Goal: Task Accomplishment & Management: Complete application form

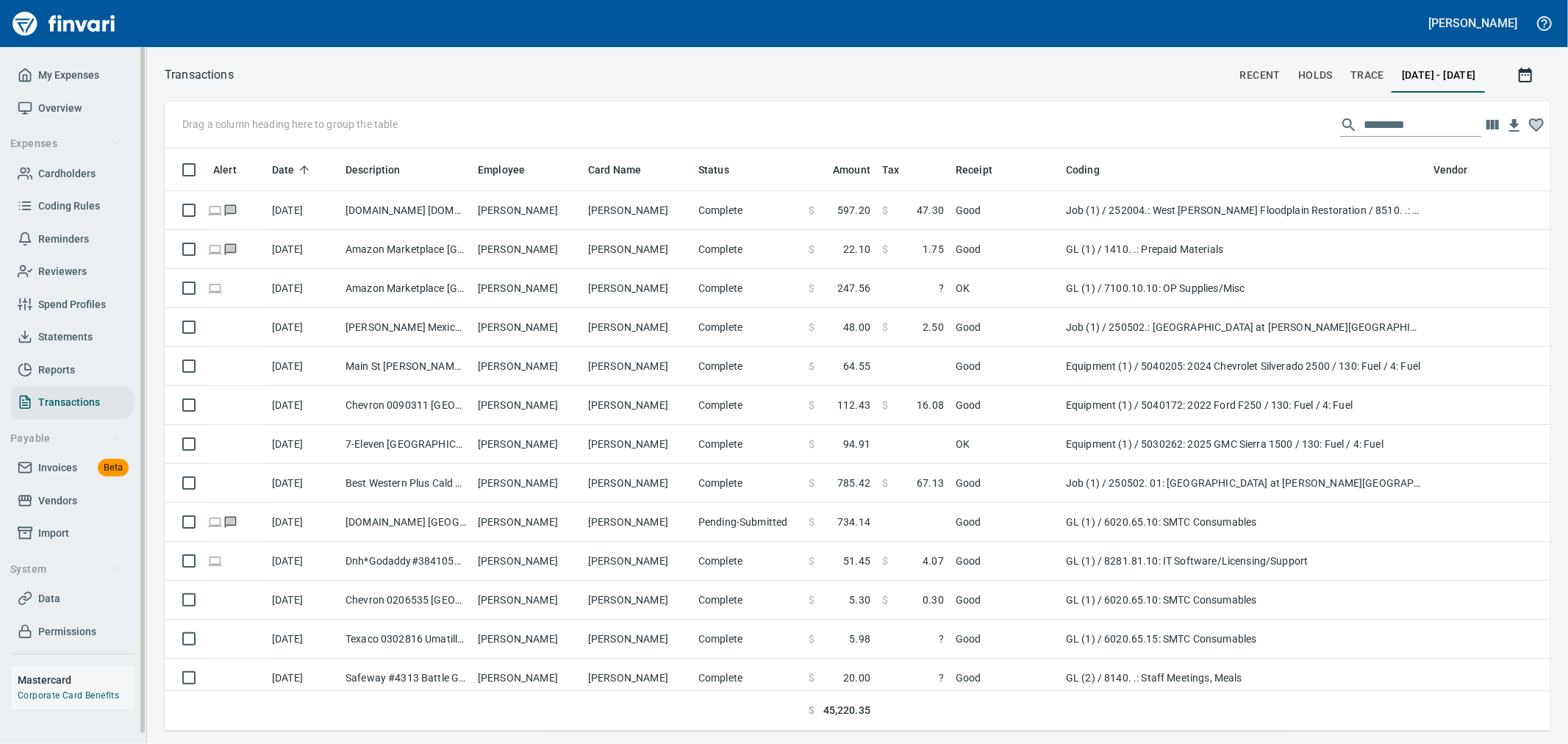
scroll to position [558, 1361]
click at [78, 79] on span "My Expenses" at bounding box center [68, 75] width 61 height 19
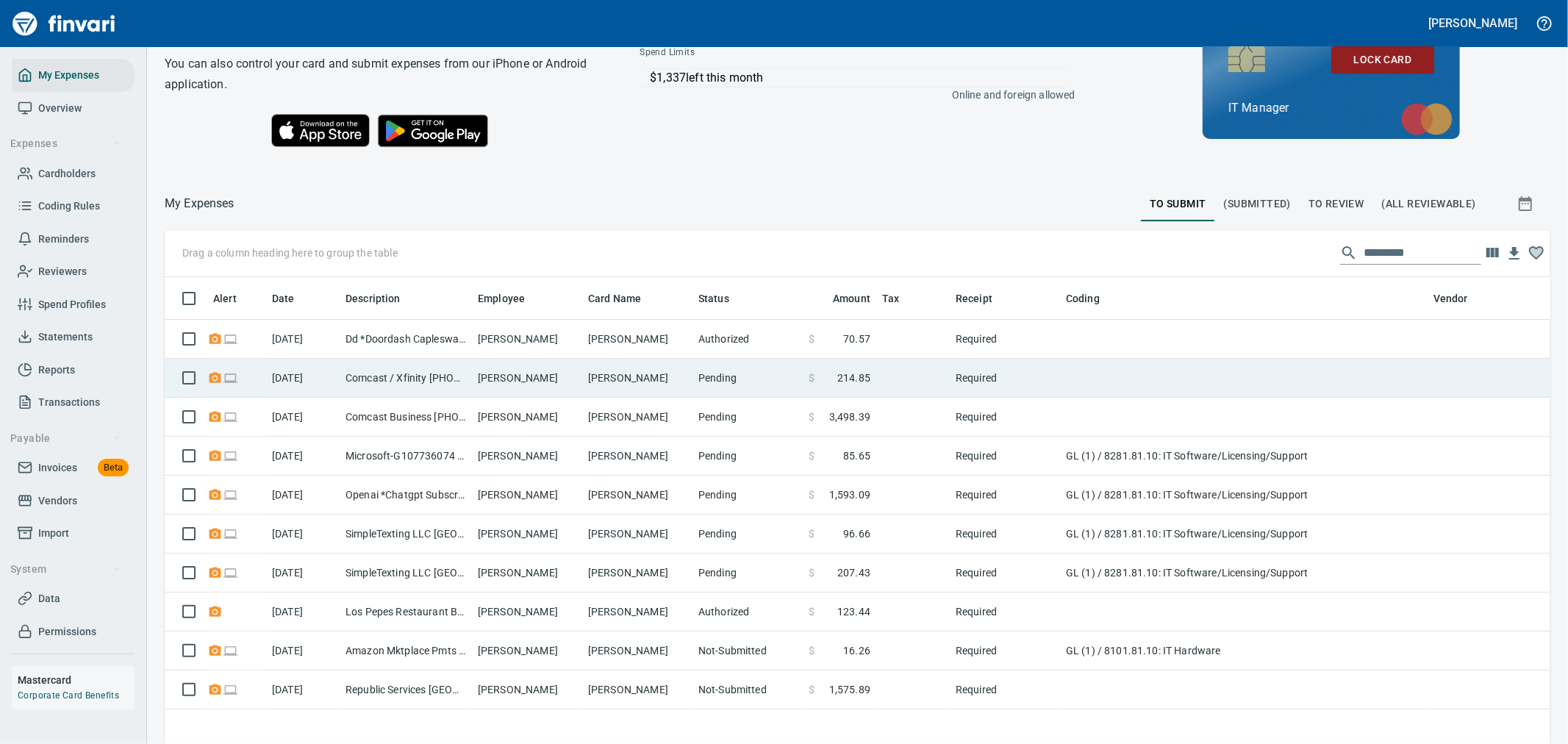
scroll to position [163, 0]
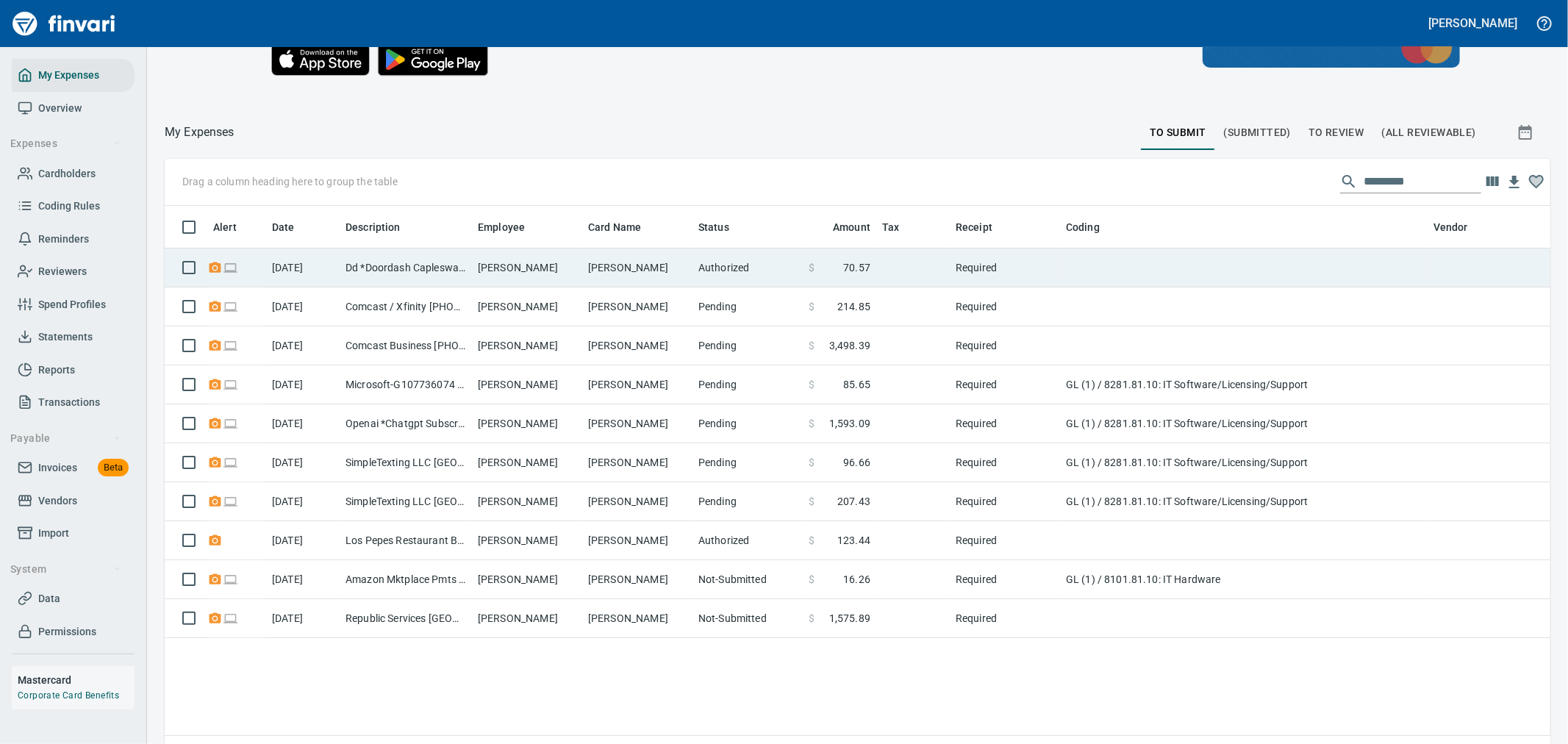
click at [498, 267] on td "[PERSON_NAME]" at bounding box center [526, 268] width 110 height 39
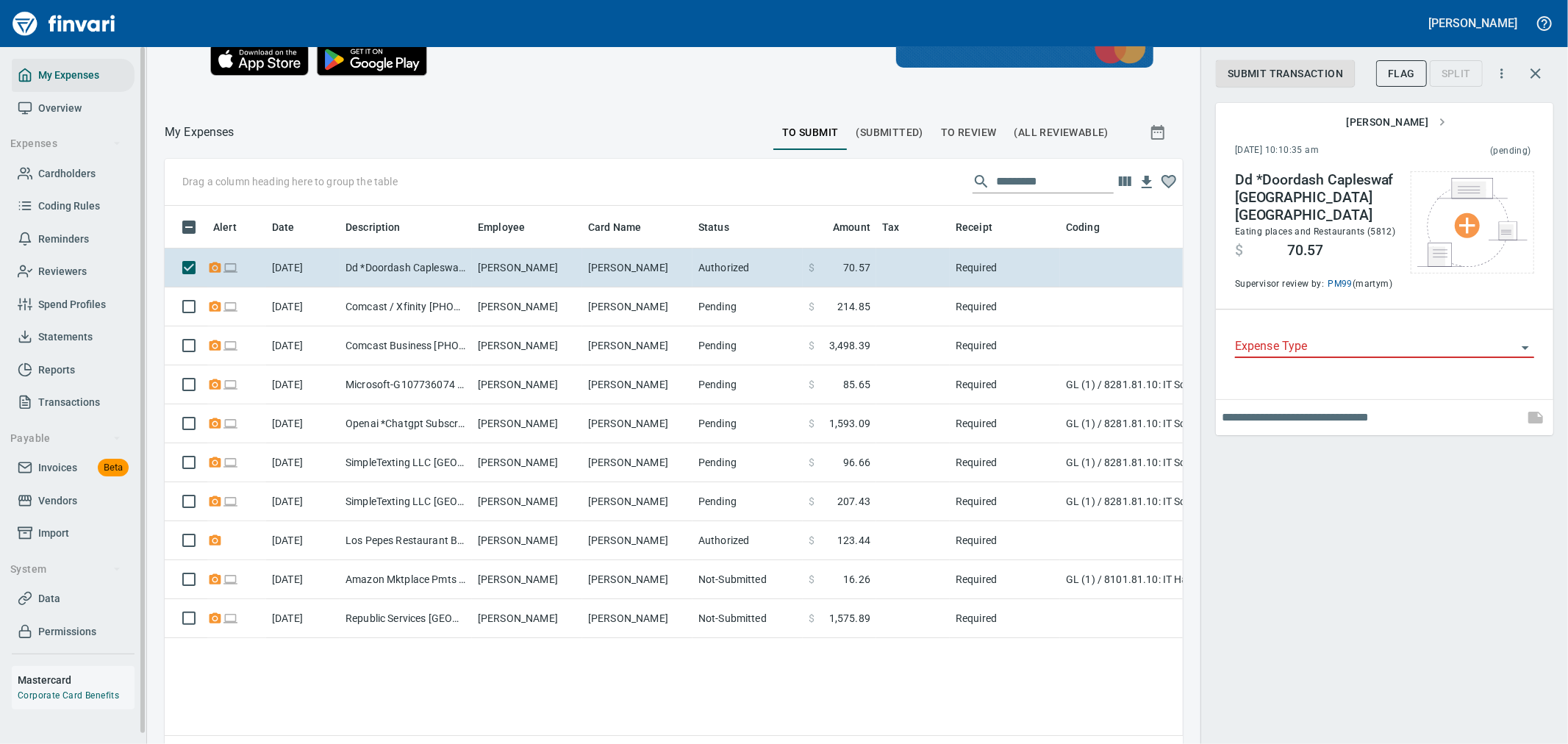
scroll to position [558, 994]
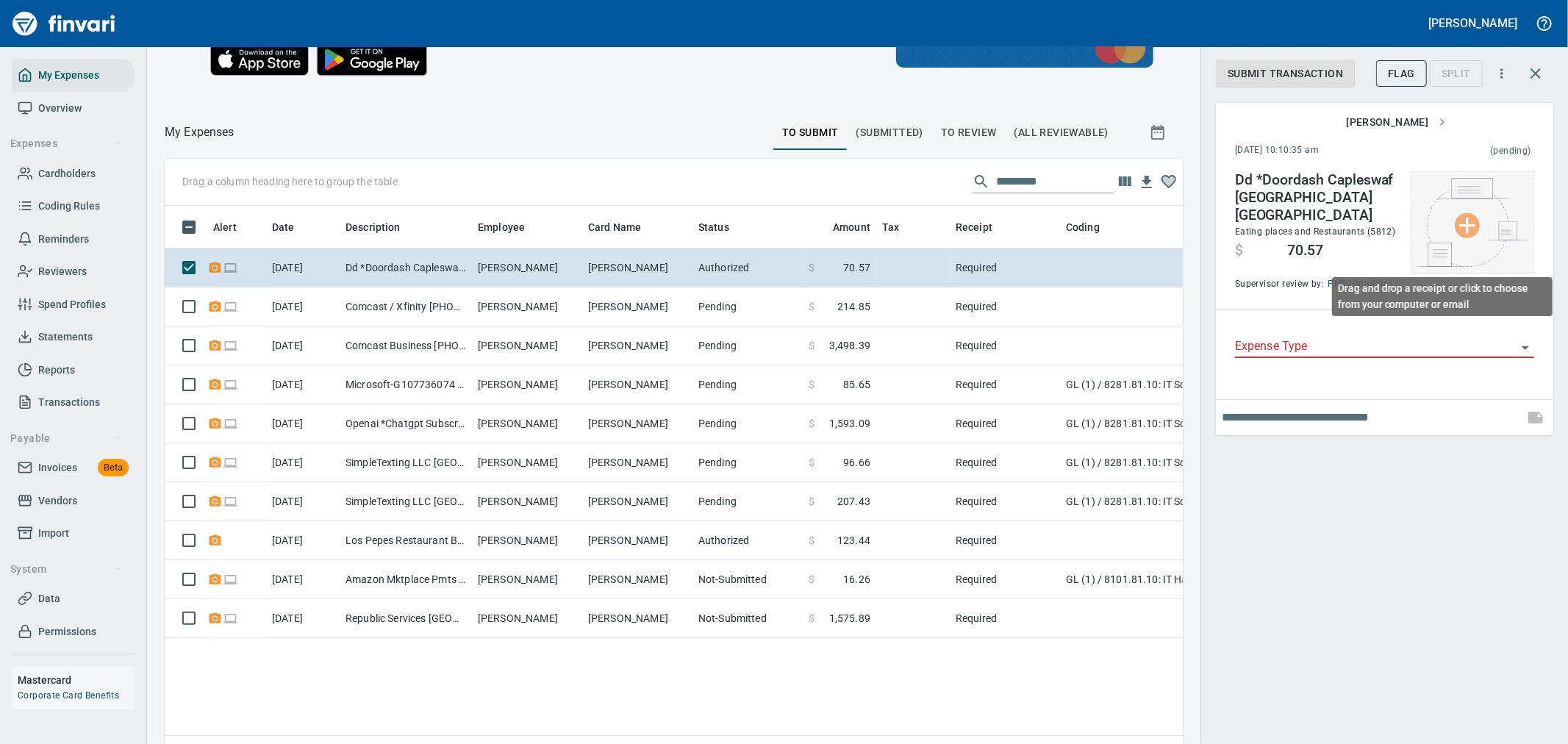
click at [1460, 245] on img at bounding box center [1472, 222] width 110 height 89
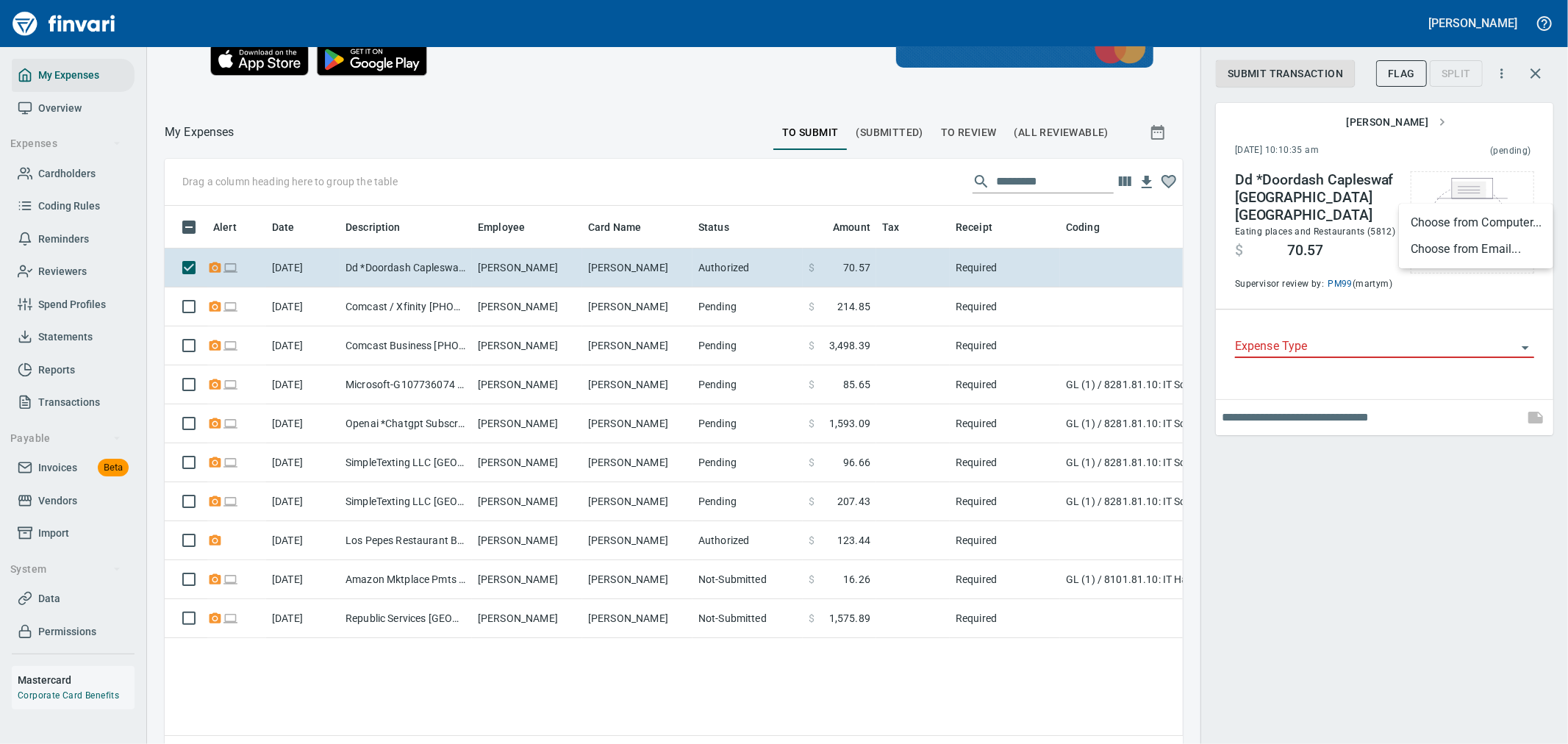
click at [1454, 230] on li "Choose from Computer..." at bounding box center [1476, 223] width 154 height 26
click at [1316, 337] on input "Expense Type" at bounding box center [1376, 347] width 281 height 21
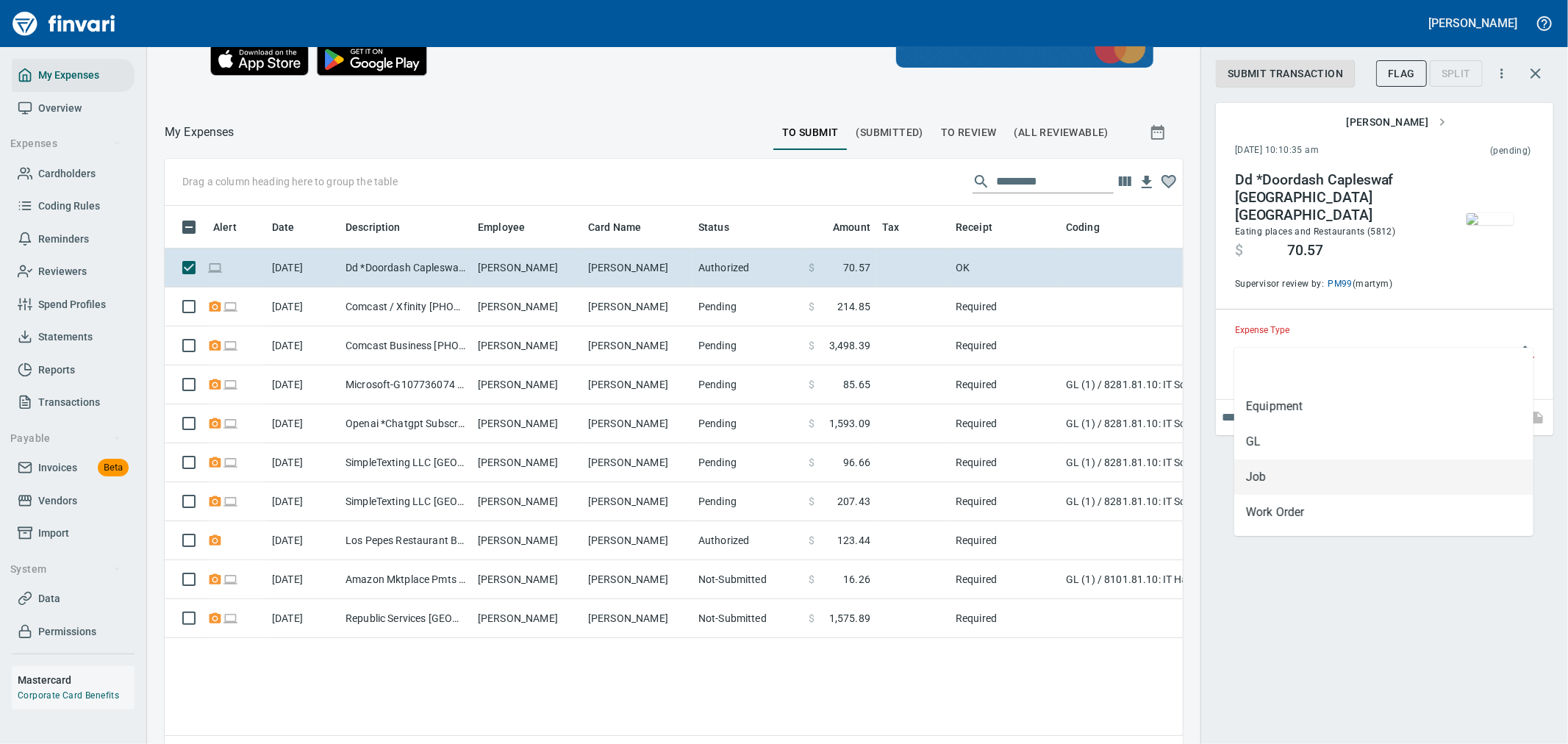
click at [1282, 453] on li "GL" at bounding box center [1383, 441] width 299 height 35
type input "**"
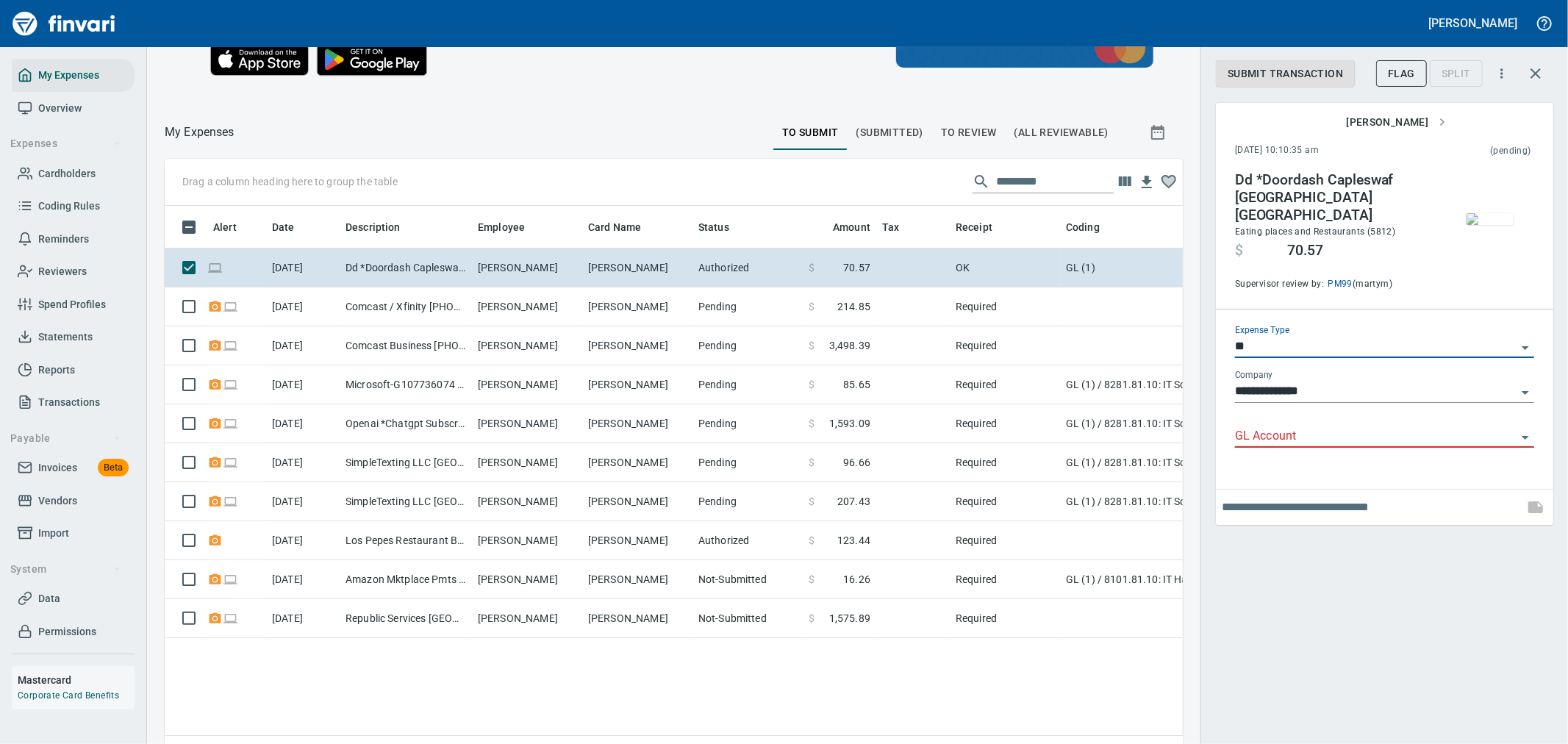
click at [1331, 427] on input "GL Account" at bounding box center [1376, 436] width 281 height 21
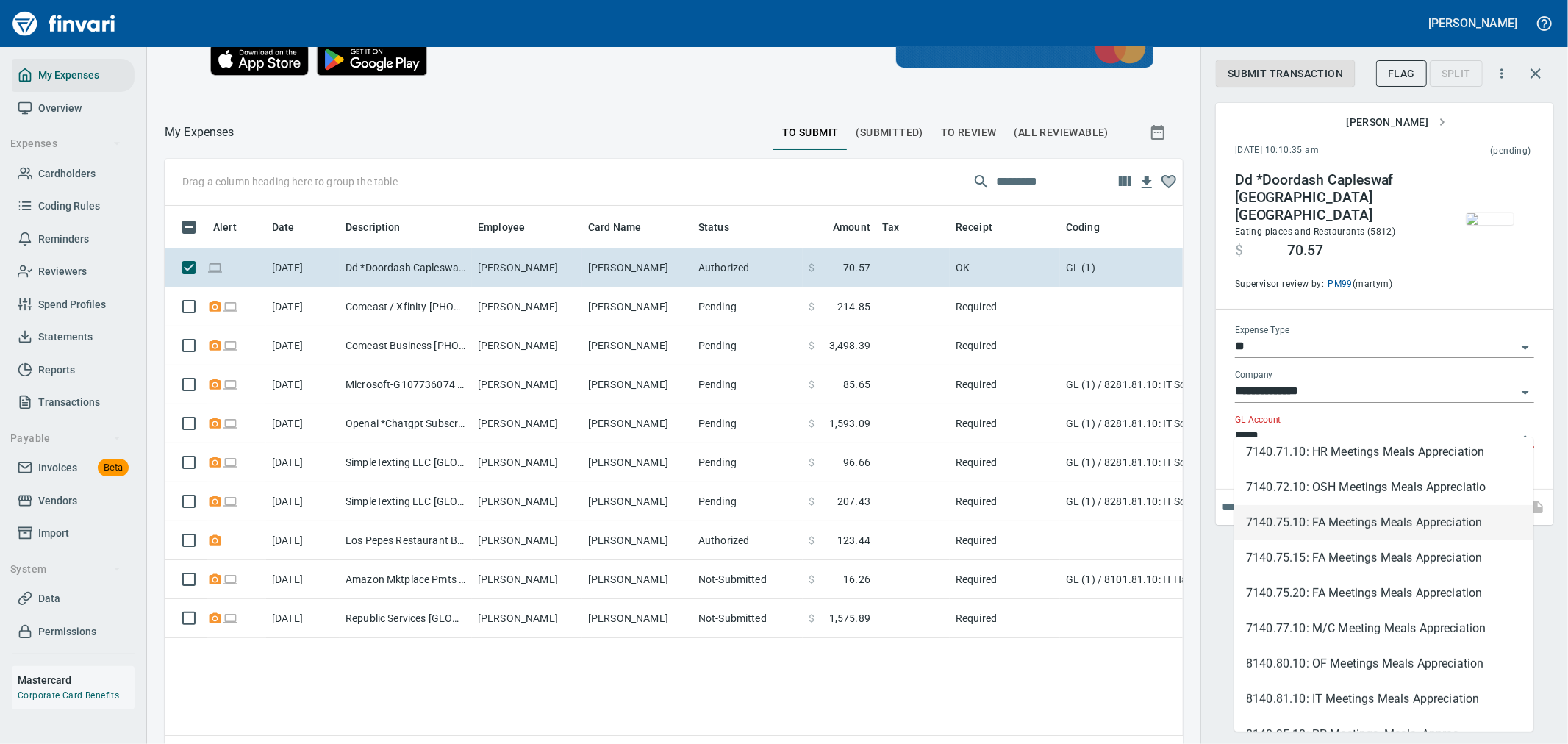
scroll to position [564, 0]
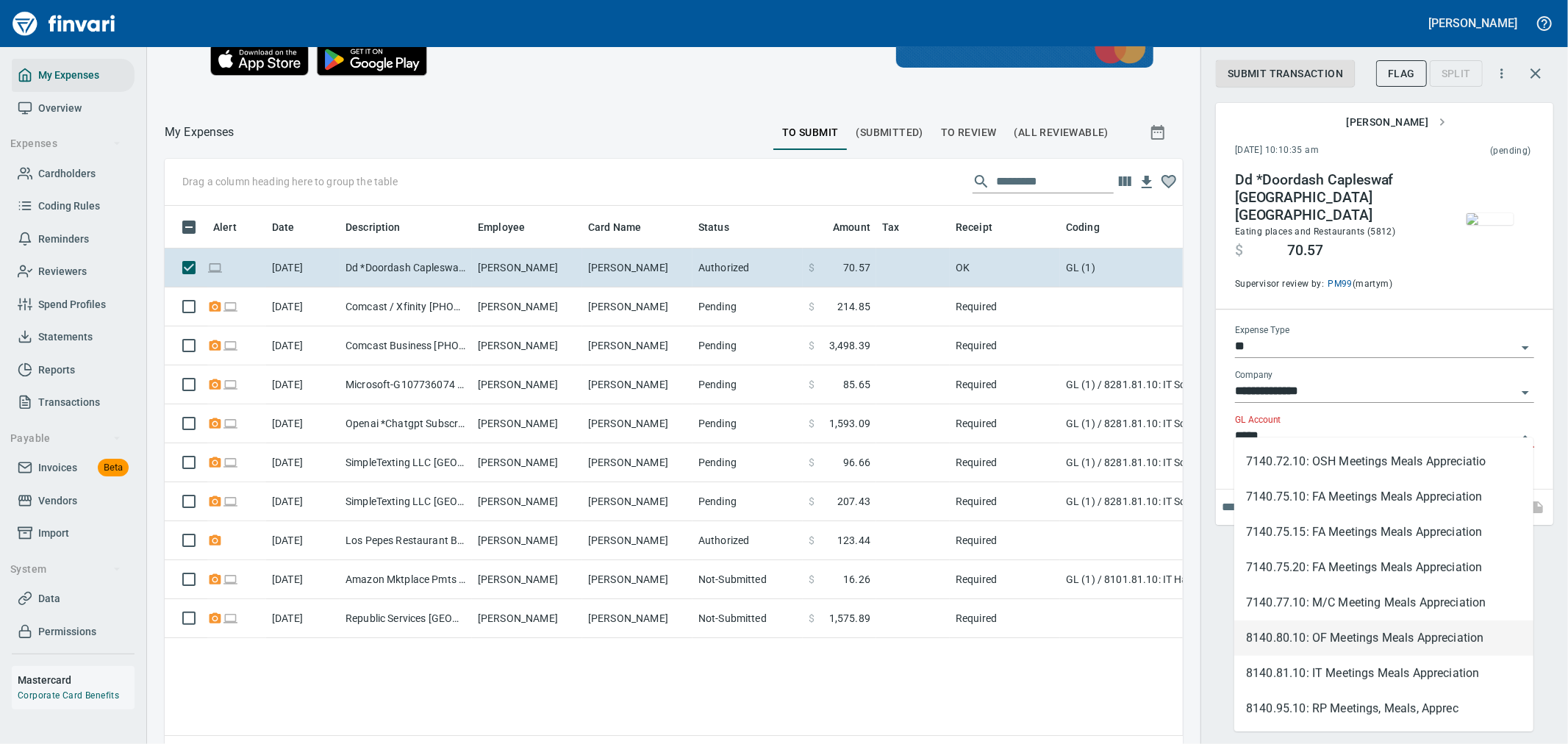
click at [1388, 638] on li "8140.80.10: OF Meetings Meals Appreciation" at bounding box center [1383, 638] width 299 height 35
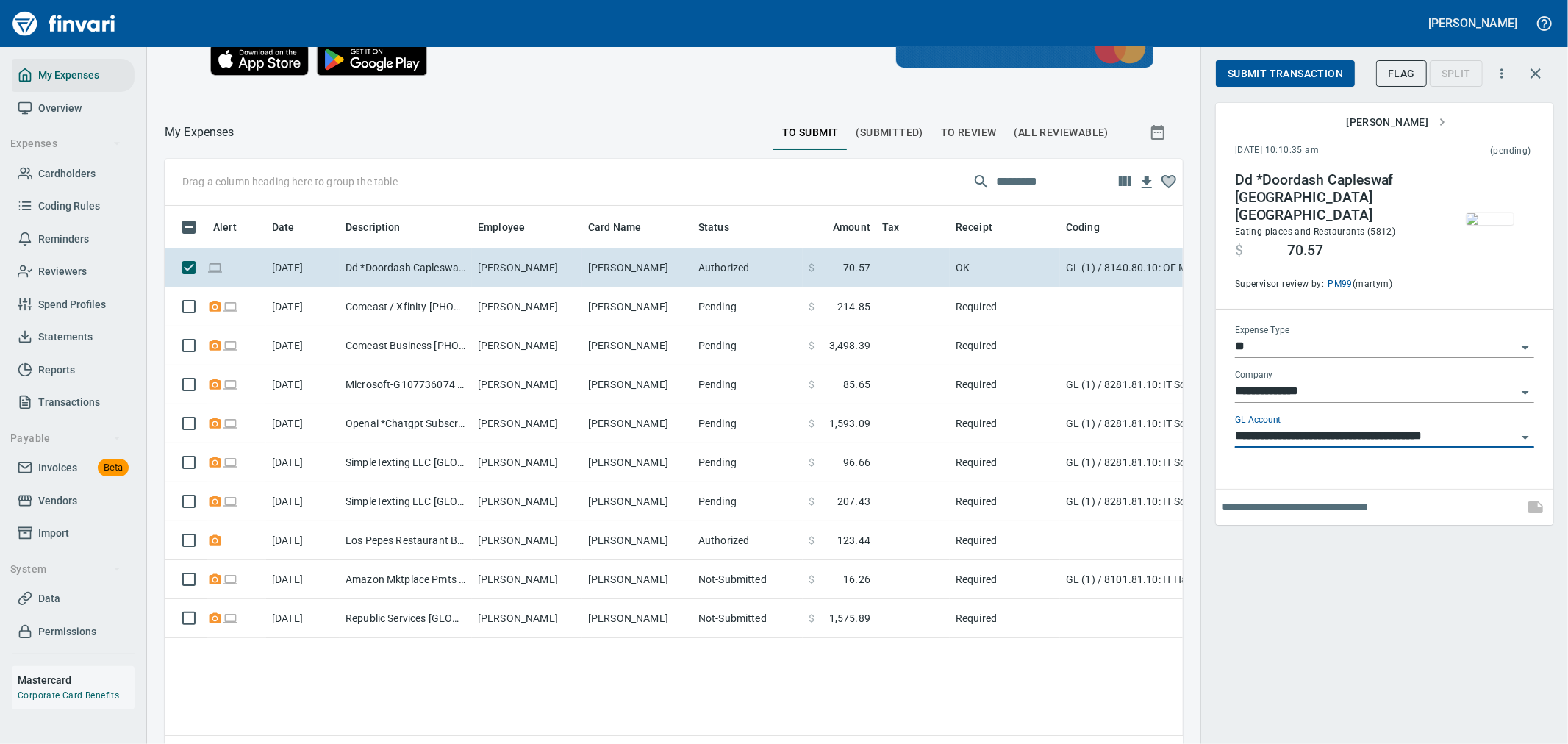
type input "**********"
click at [1321, 495] on input "text" at bounding box center [1369, 507] width 296 height 23
type input "**********"
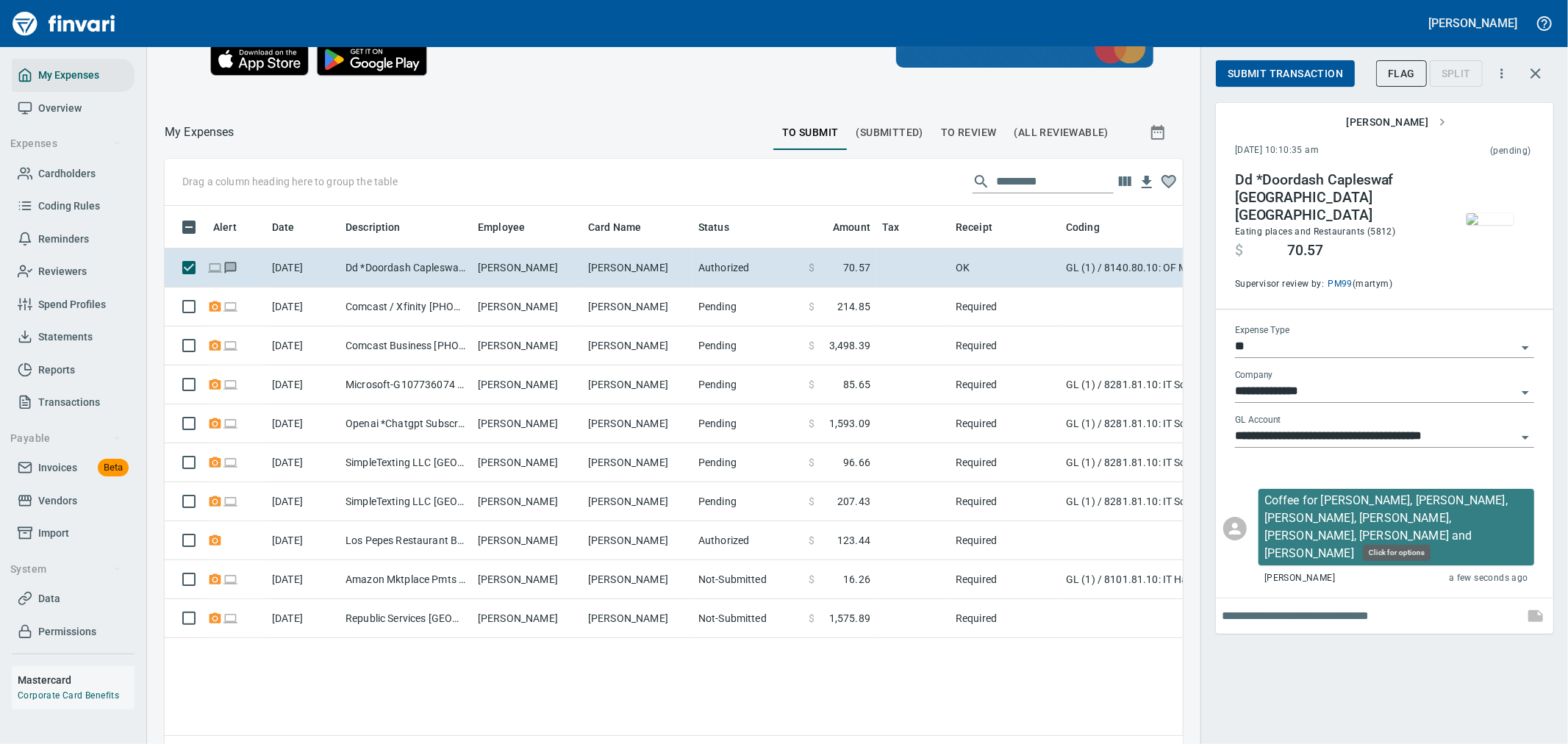
scroll to position [558, 994]
click at [1270, 64] on span "Submit Transaction" at bounding box center [1285, 73] width 115 height 19
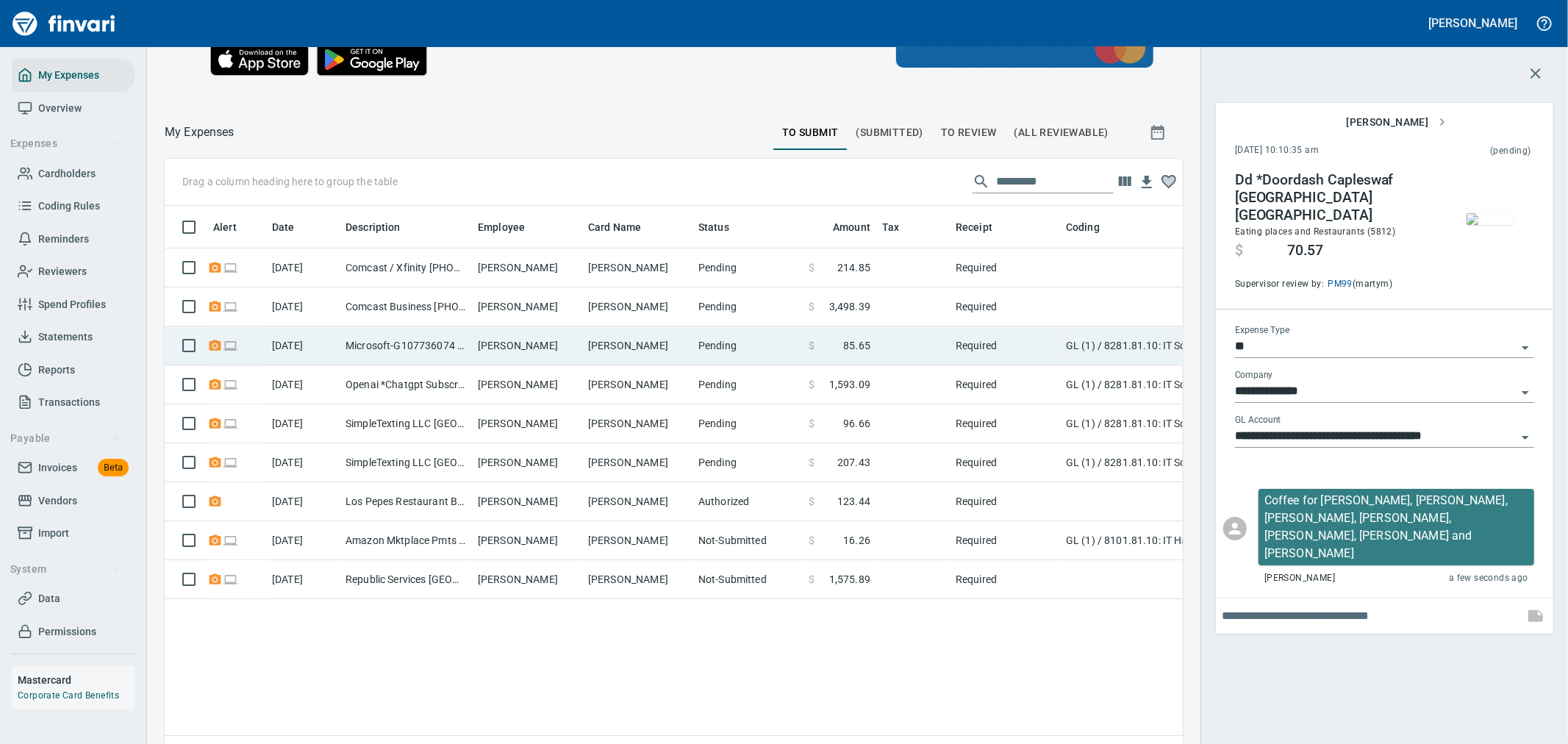
click at [611, 334] on td "[PERSON_NAME]" at bounding box center [637, 346] width 110 height 39
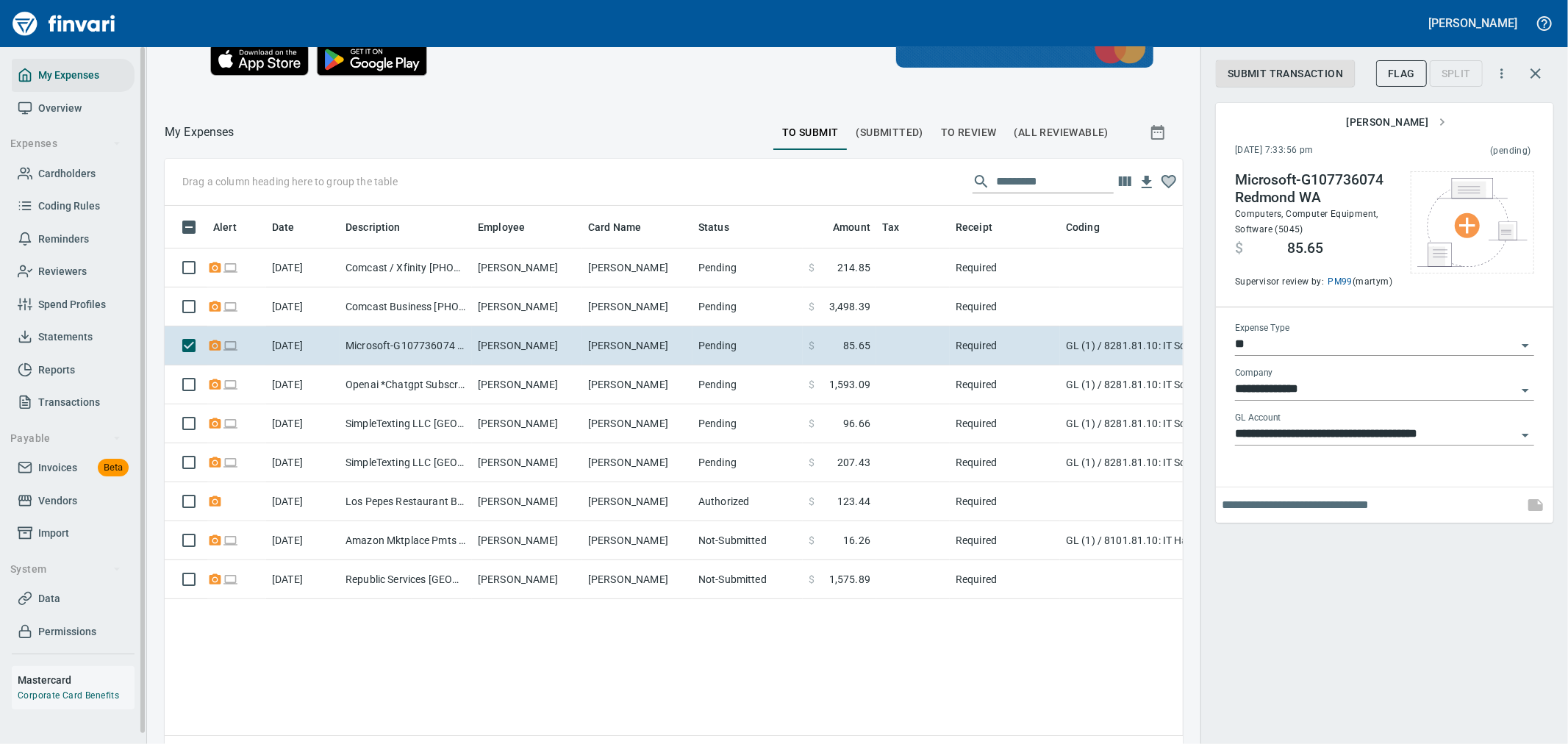
scroll to position [558, 994]
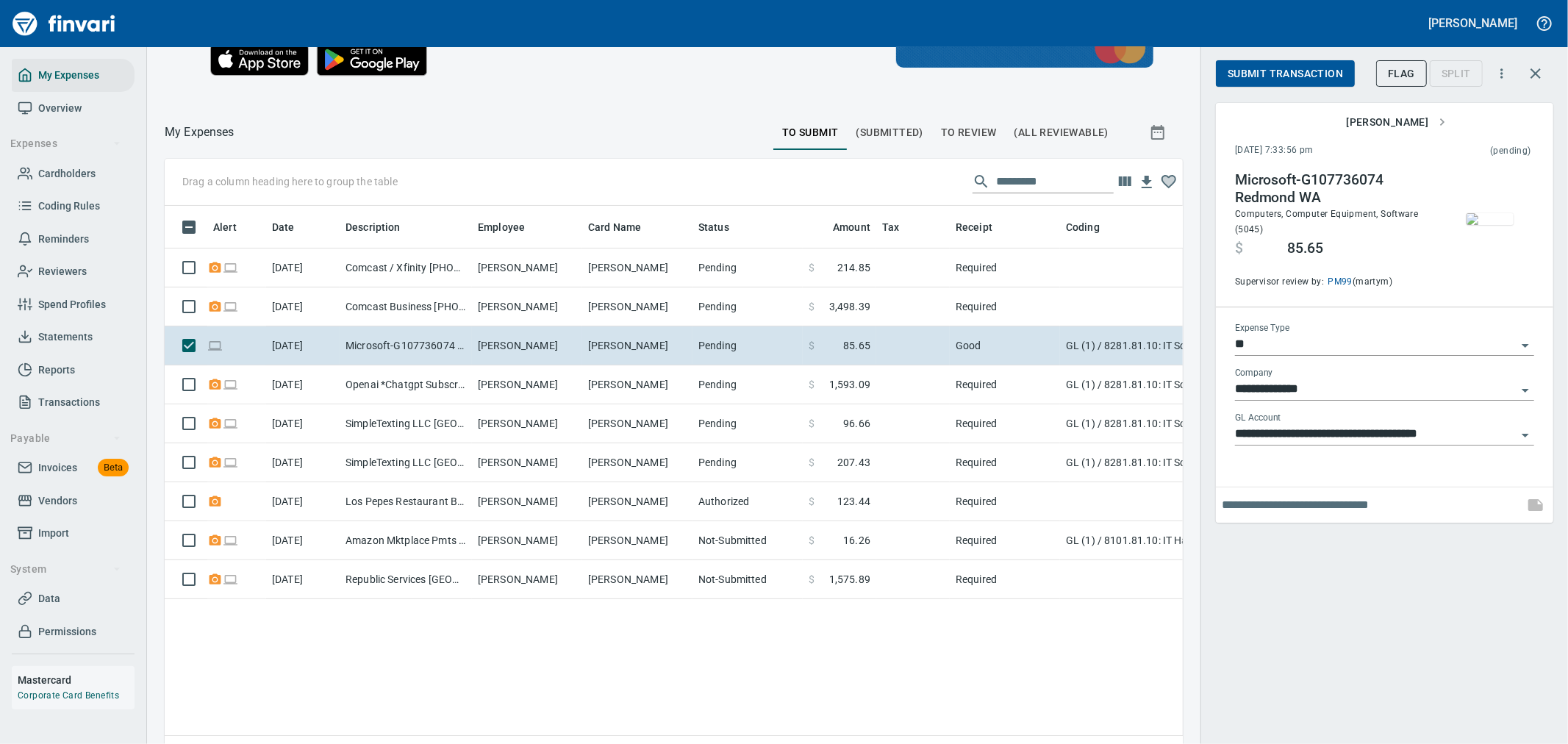
click at [1279, 79] on span "Submit Transaction" at bounding box center [1285, 73] width 115 height 19
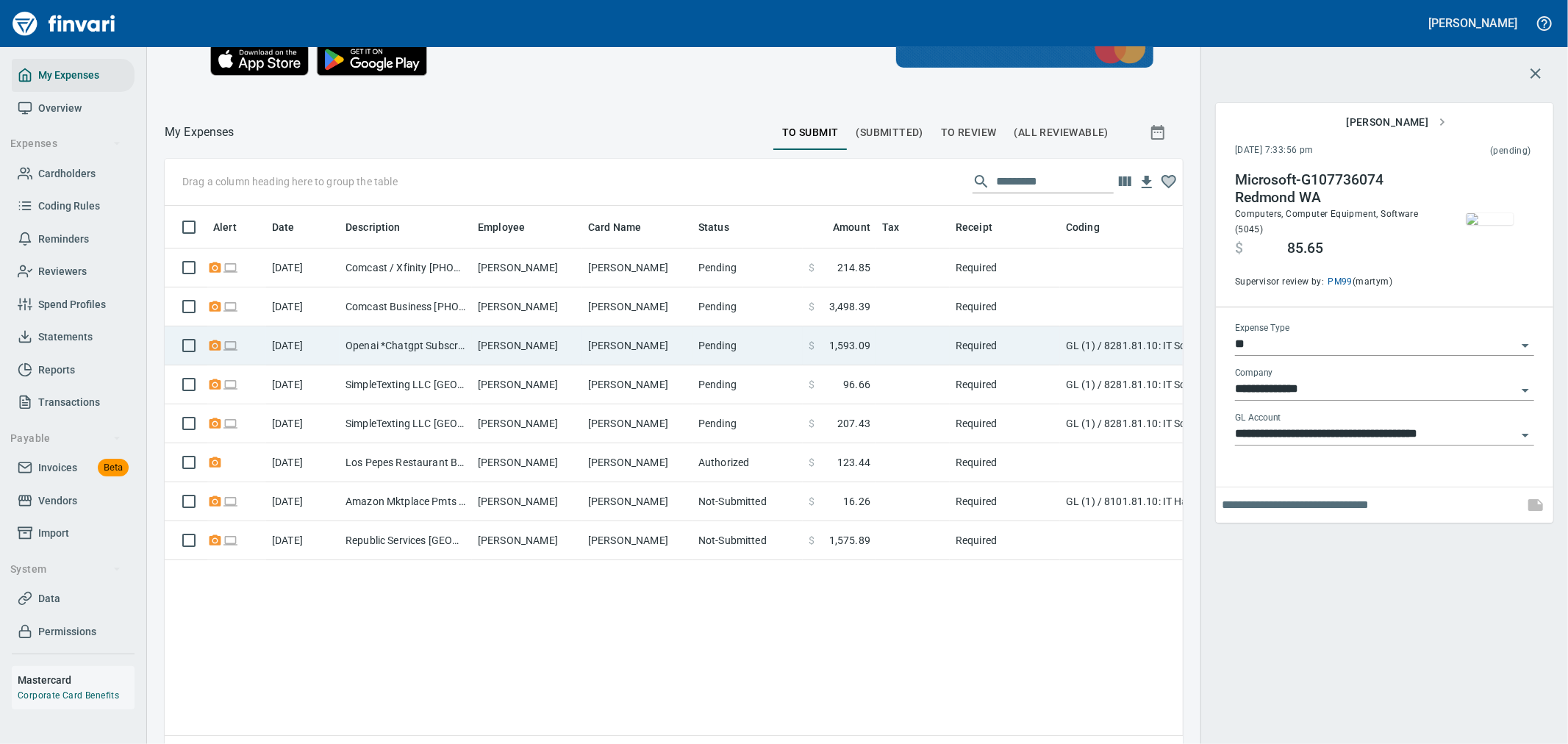
click at [530, 346] on td "[PERSON_NAME]" at bounding box center [526, 346] width 110 height 39
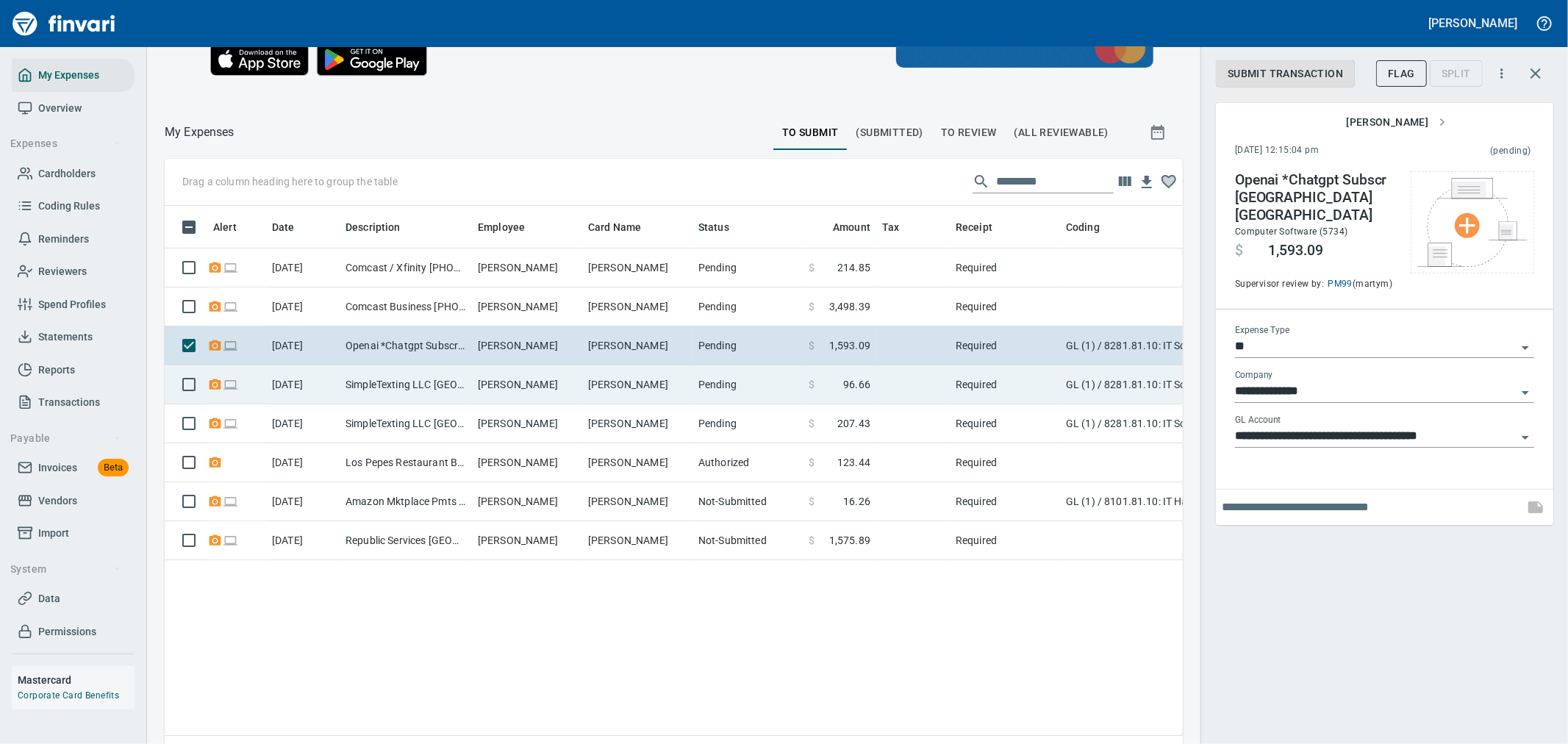
click at [398, 383] on td "SimpleTexting LLC [GEOGRAPHIC_DATA] [GEOGRAPHIC_DATA]" at bounding box center [406, 385] width 133 height 39
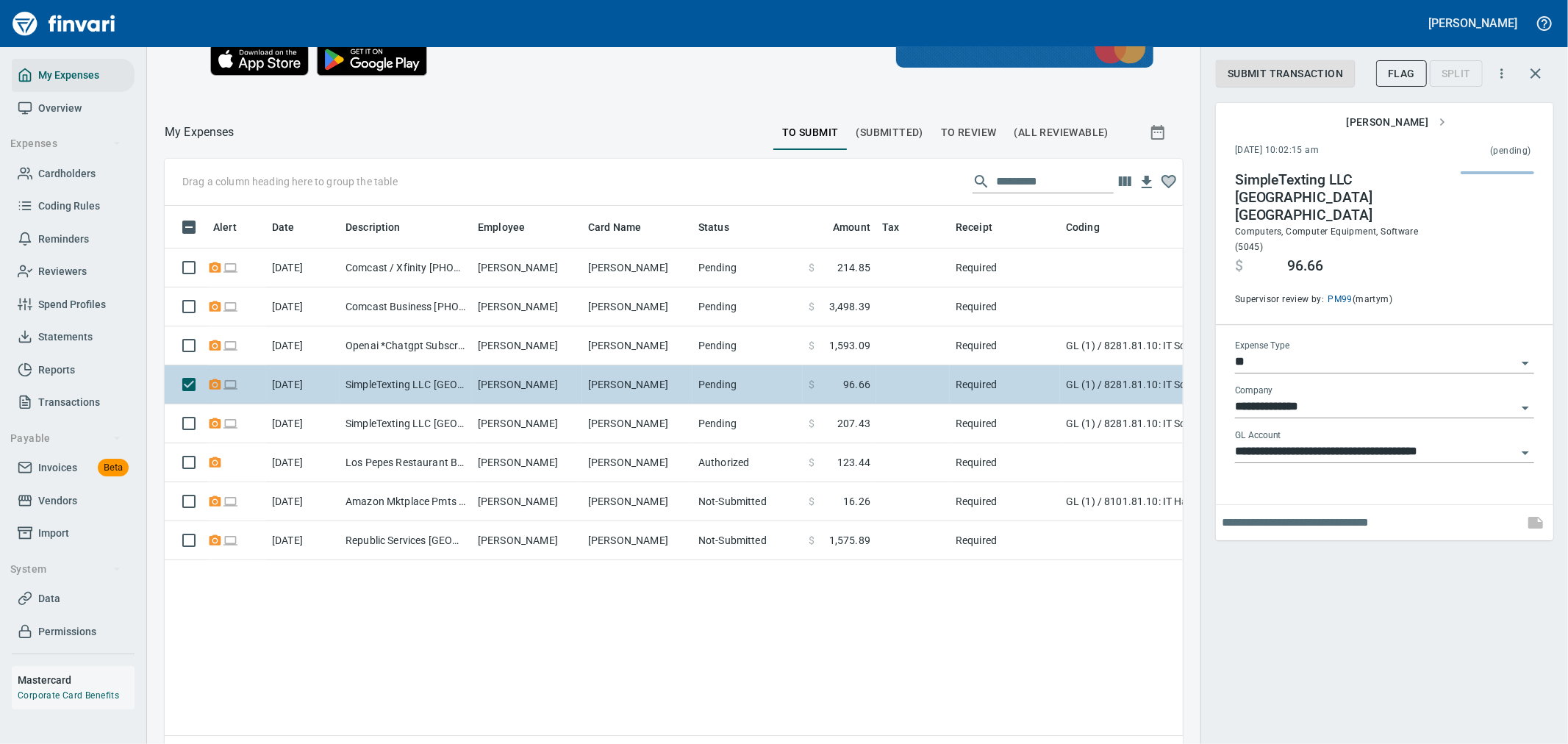
scroll to position [558, 994]
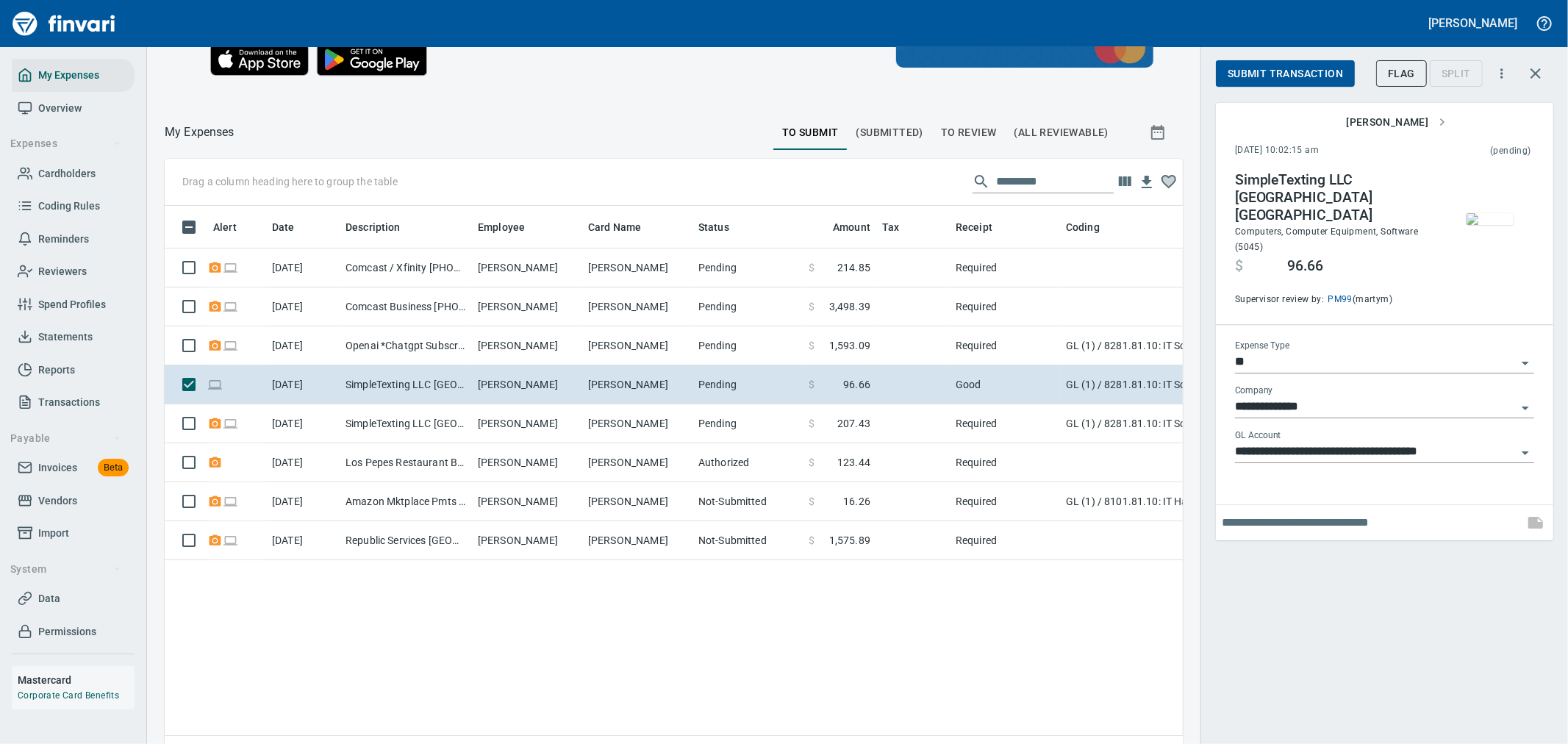
click at [1281, 76] on span "Submit Transaction" at bounding box center [1285, 73] width 115 height 19
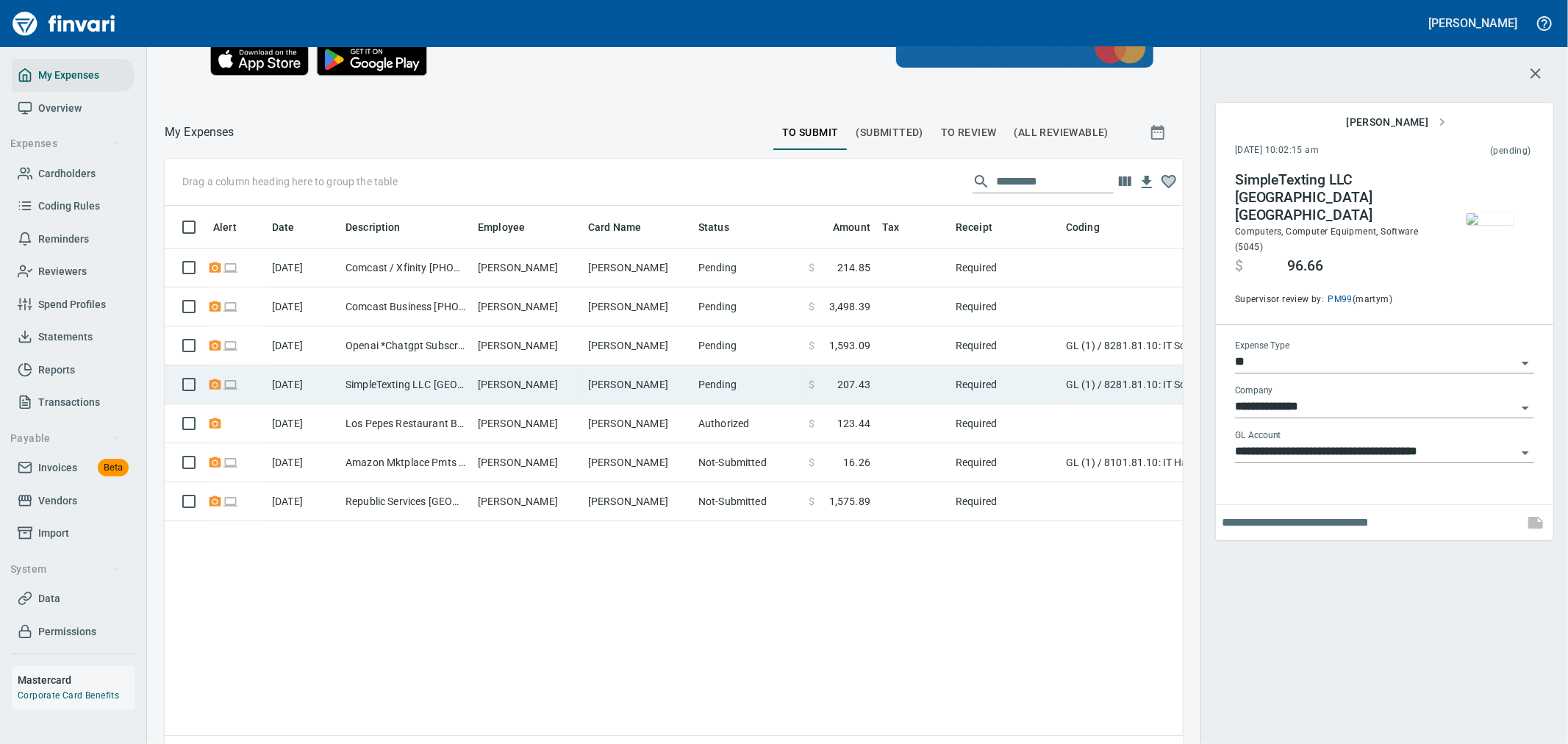
click at [822, 386] on span at bounding box center [825, 384] width 22 height 15
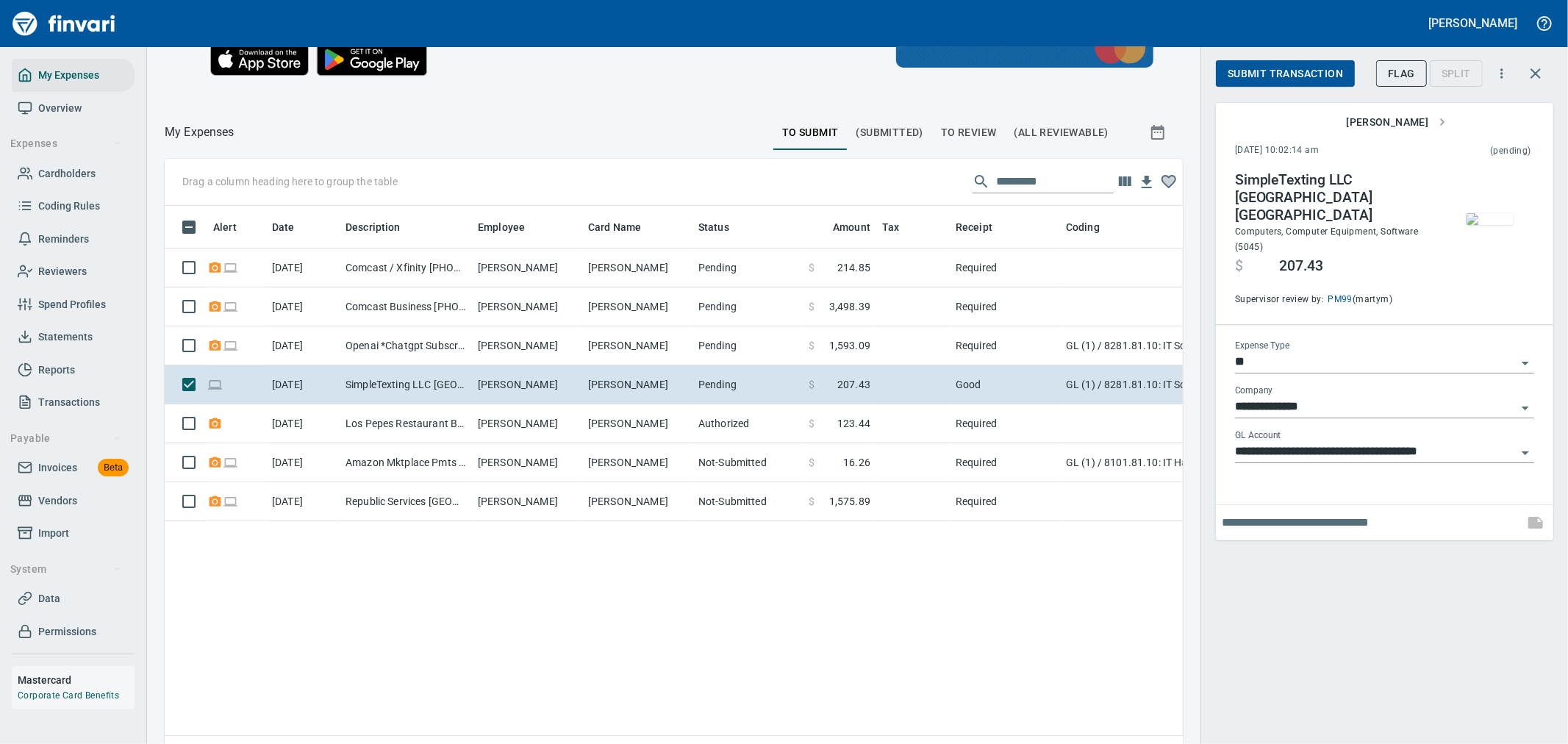
scroll to position [558, 994]
click at [1289, 73] on span "Submit Transaction" at bounding box center [1285, 73] width 115 height 19
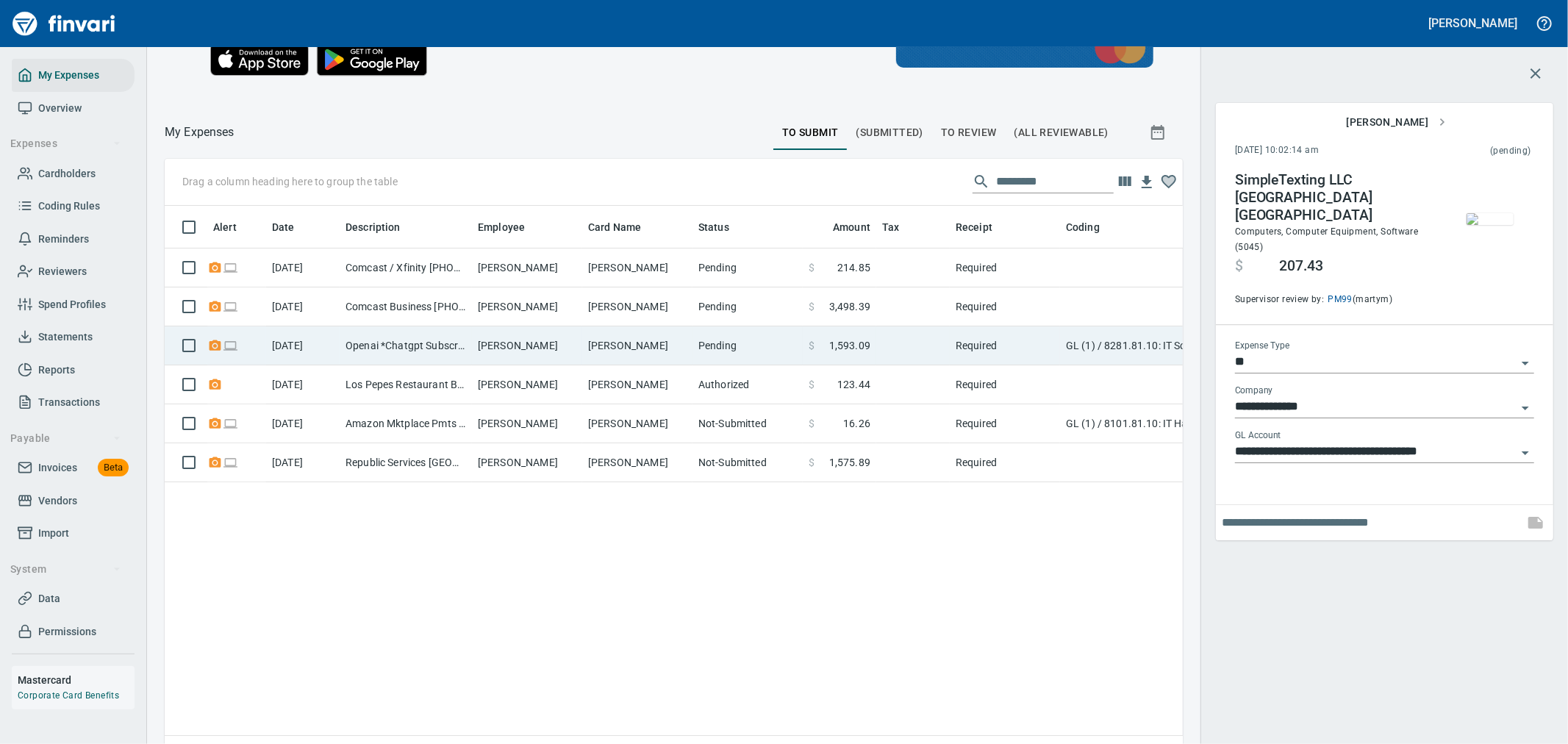
drag, startPoint x: 461, startPoint y: 415, endPoint x: 367, endPoint y: 362, distance: 107.9
click at [460, 415] on td "Amazon Mktplace Pmts [DOMAIN_NAME][URL] WA" at bounding box center [406, 424] width 133 height 39
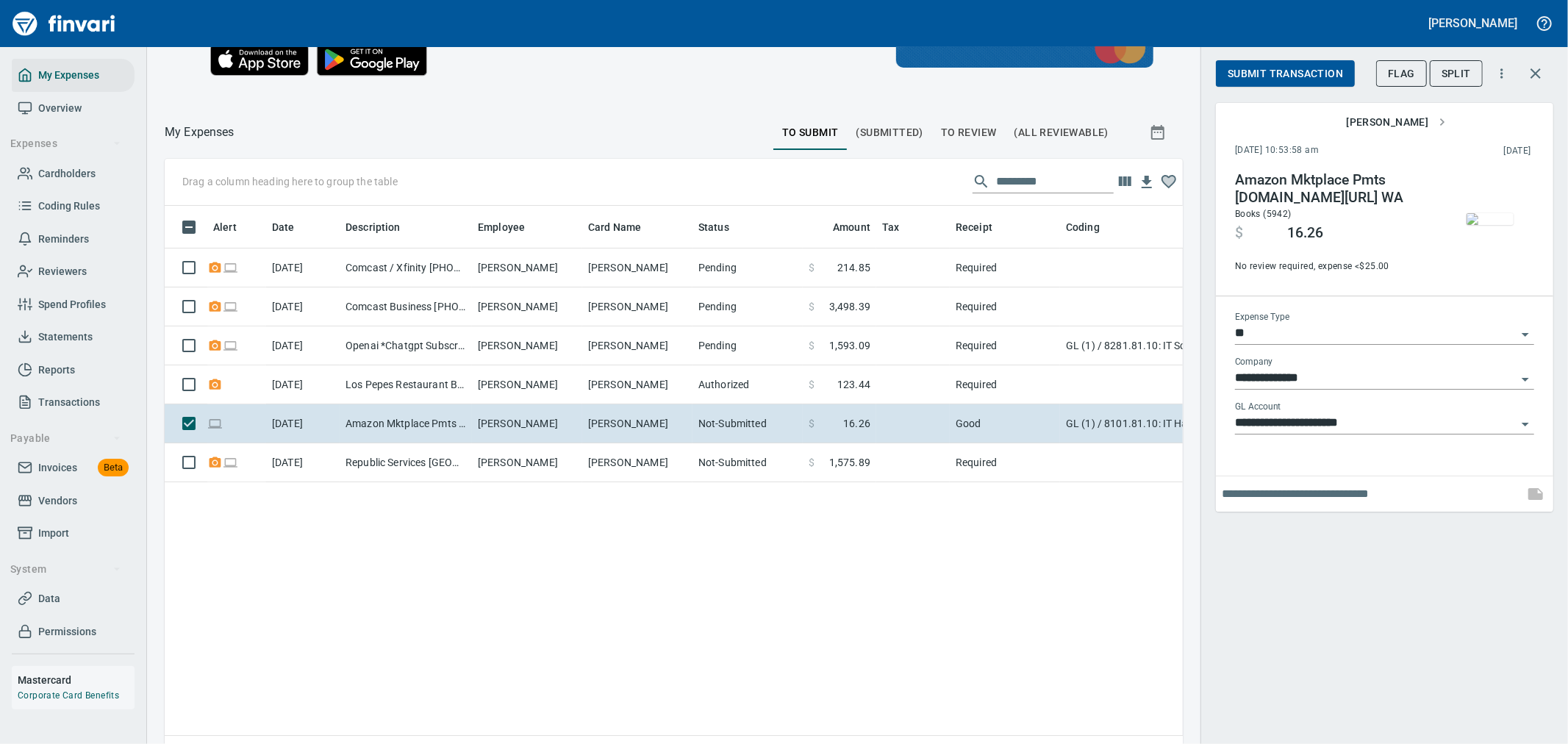
scroll to position [558, 994]
click at [1284, 72] on span "Submit Transaction" at bounding box center [1285, 73] width 115 height 19
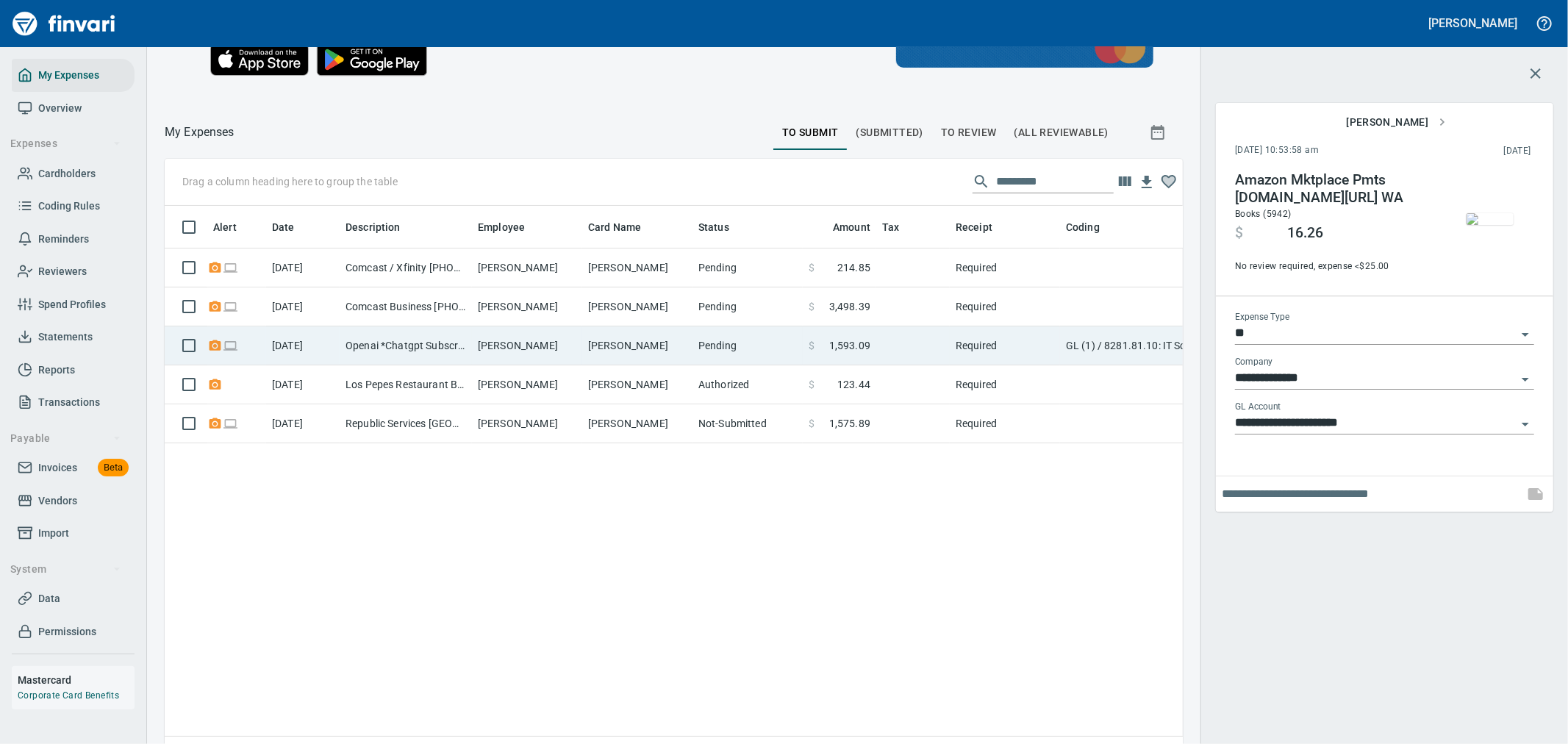
click at [465, 352] on td "Openai *Chatgpt Subscr [GEOGRAPHIC_DATA] [GEOGRAPHIC_DATA]" at bounding box center [406, 346] width 133 height 39
type input "**********"
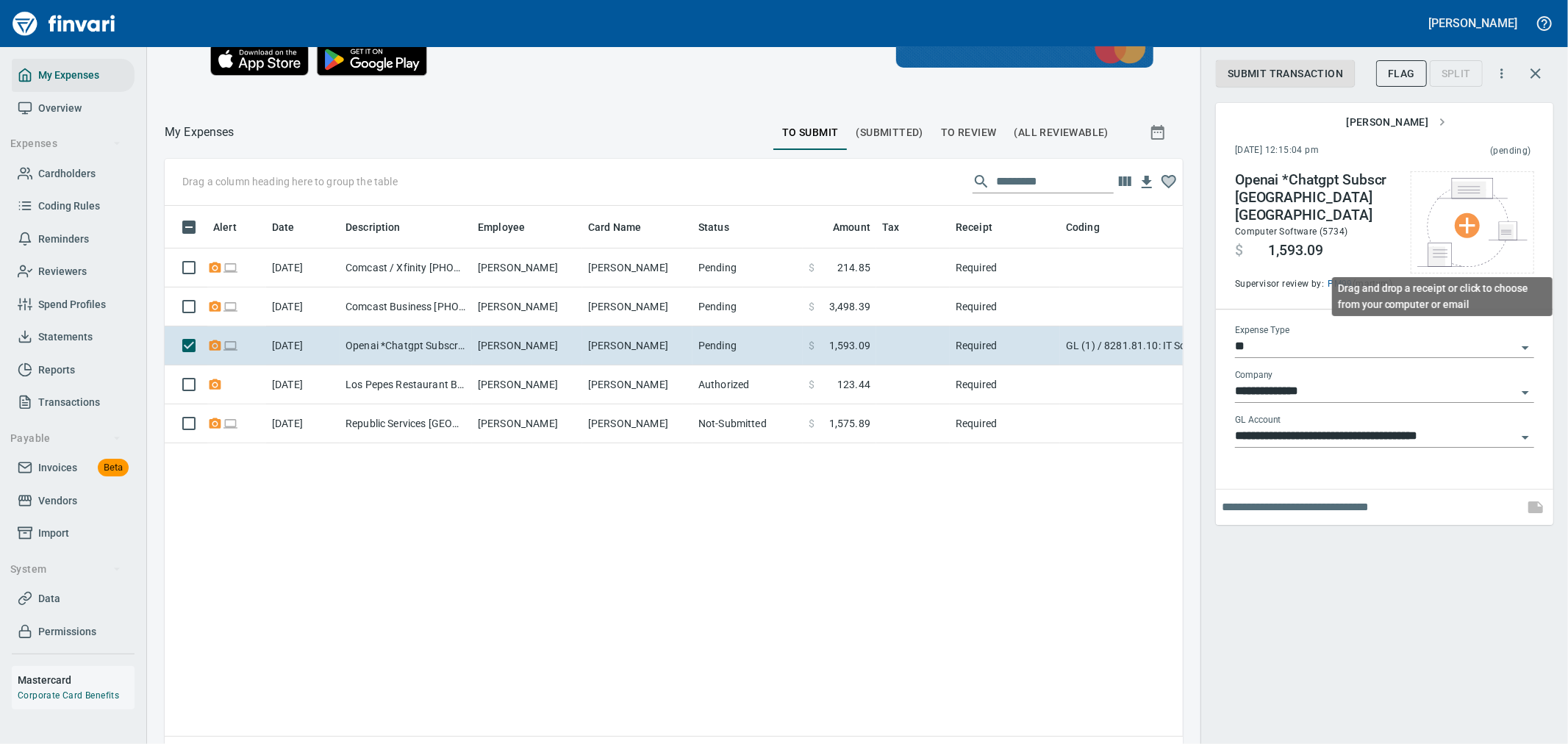
scroll to position [558, 994]
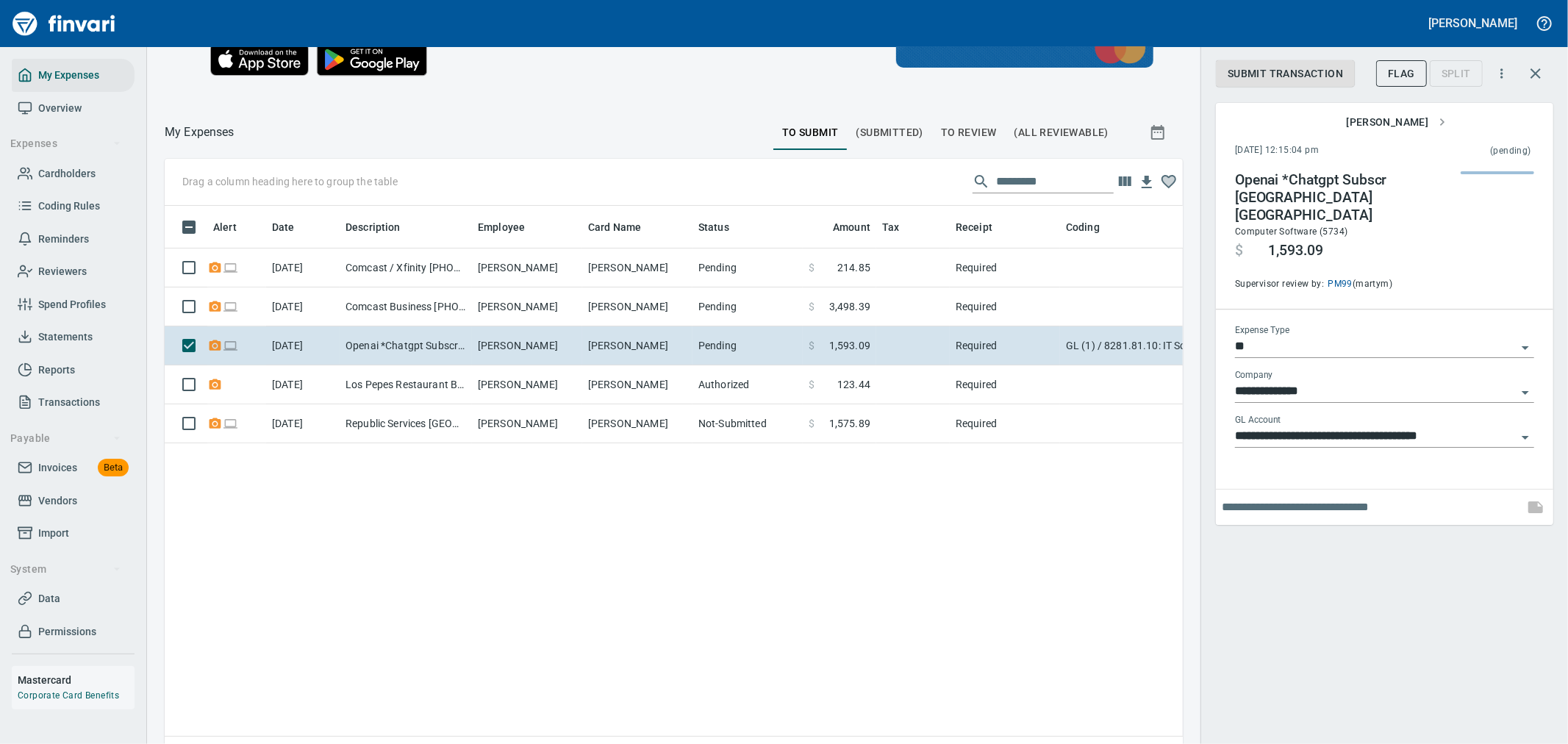
click at [692, 611] on div "Alert Date Description Employee Card Name Status Amount Tax Receipt Coding Vend…" at bounding box center [674, 491] width 1018 height 570
click at [1471, 213] on img "button" at bounding box center [1490, 219] width 47 height 12
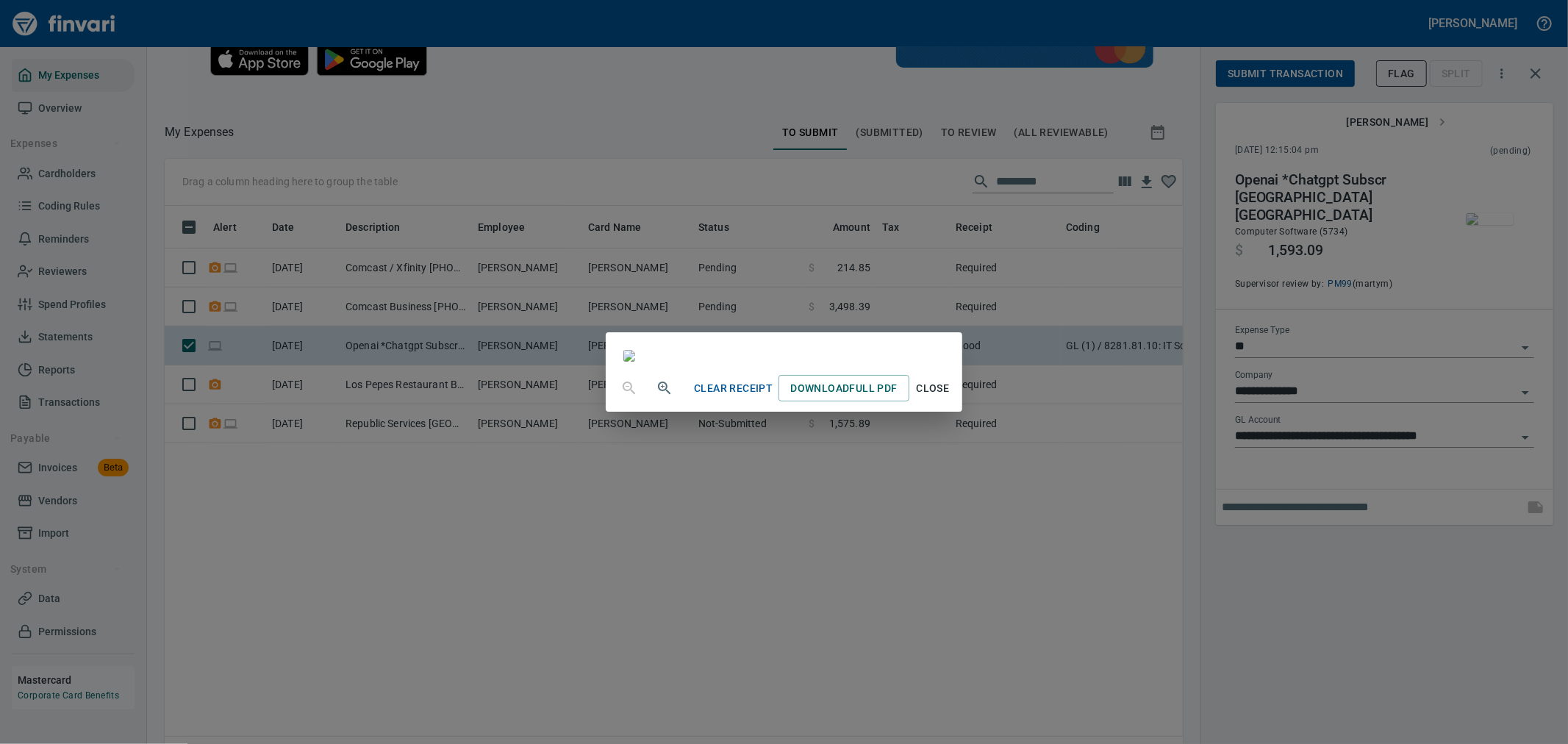
click at [1368, 247] on div "Clear Receipt Download Full PDF Close" at bounding box center [784, 372] width 1568 height 744
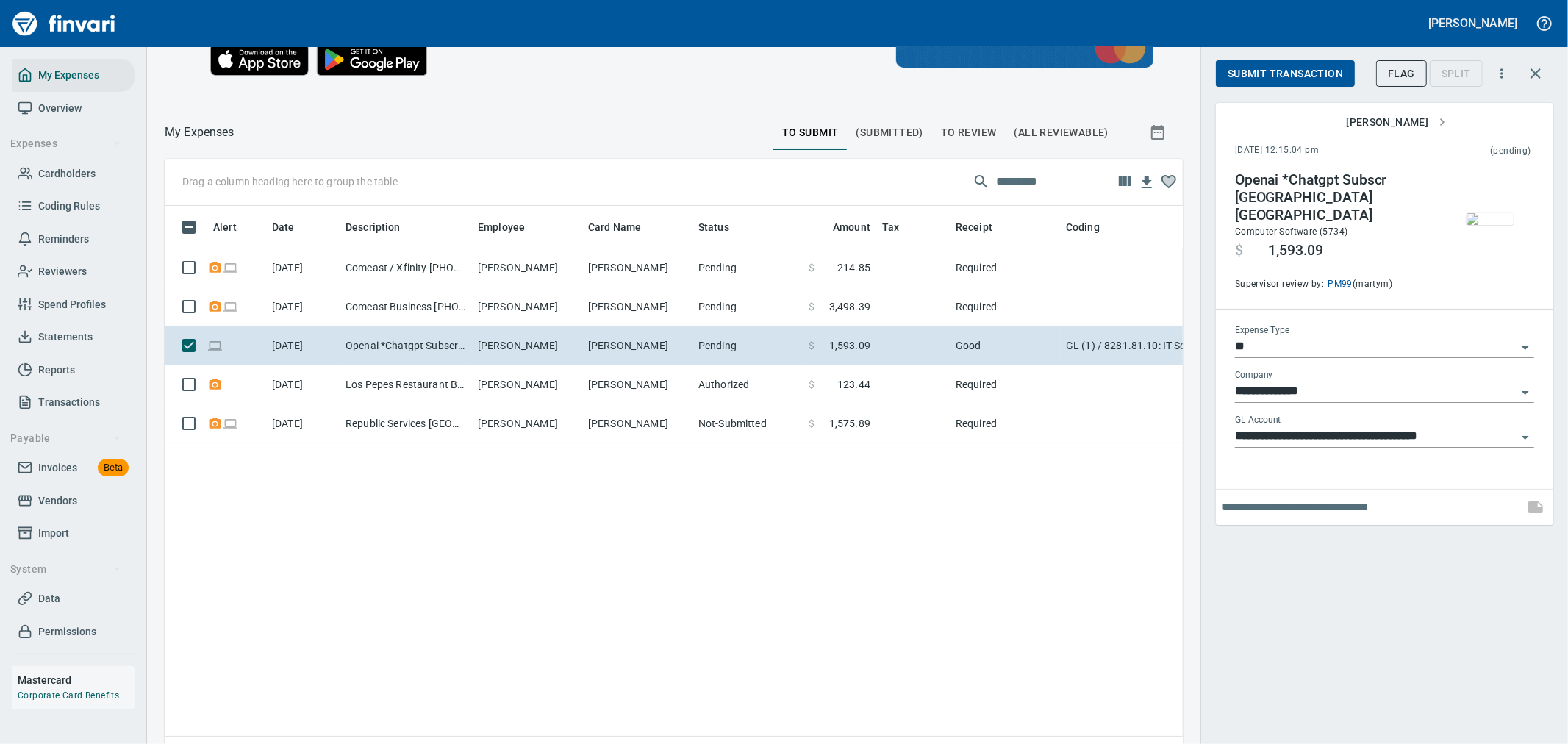
click at [1320, 75] on span "Submit Transaction" at bounding box center [1285, 73] width 115 height 19
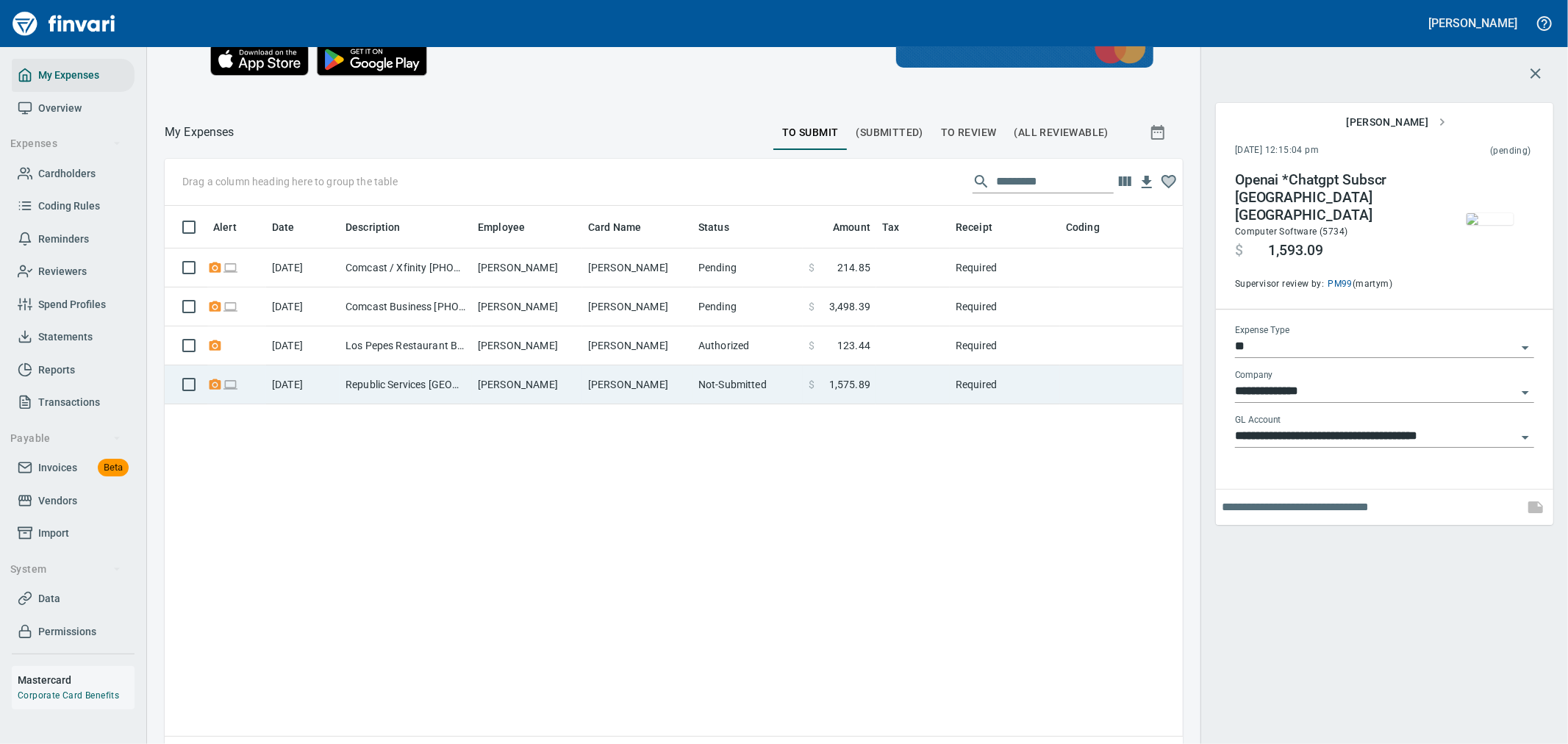
click at [611, 392] on td "[PERSON_NAME]" at bounding box center [637, 385] width 110 height 39
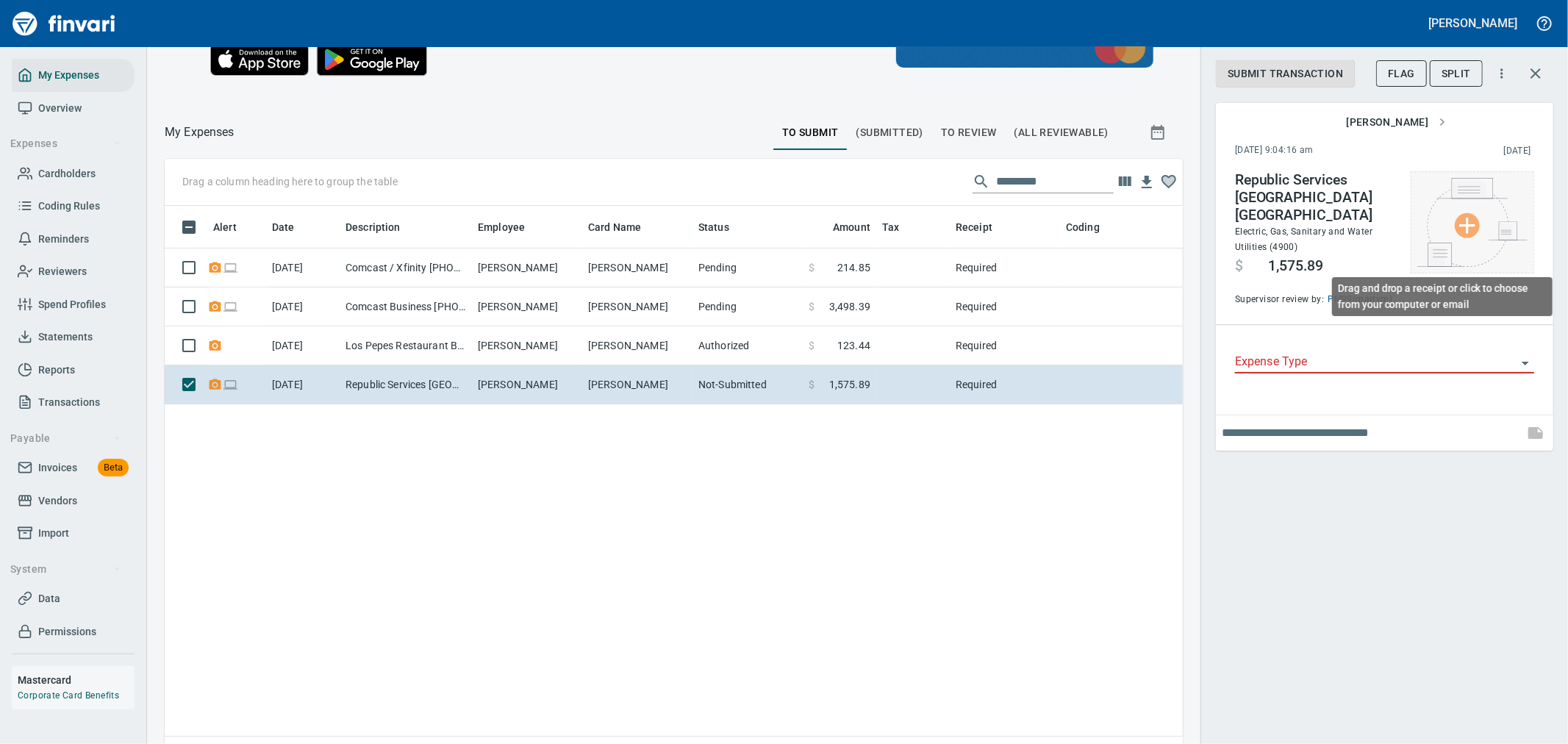
scroll to position [558, 994]
click at [1489, 218] on img at bounding box center [1472, 222] width 110 height 89
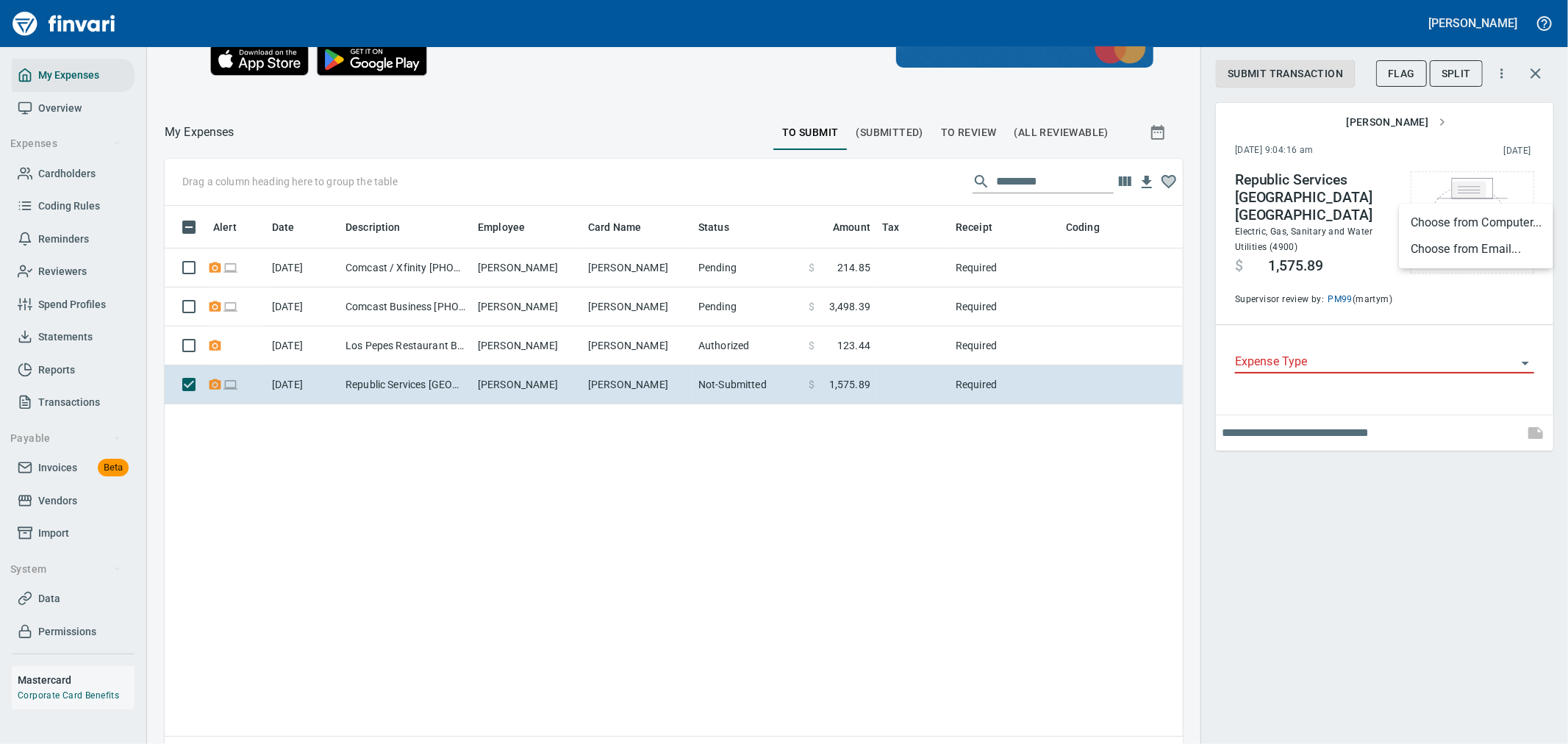
click at [1471, 216] on li "Choose from Computer..." at bounding box center [1476, 223] width 154 height 26
click at [872, 129] on span "(Submitted)" at bounding box center [889, 132] width 67 height 19
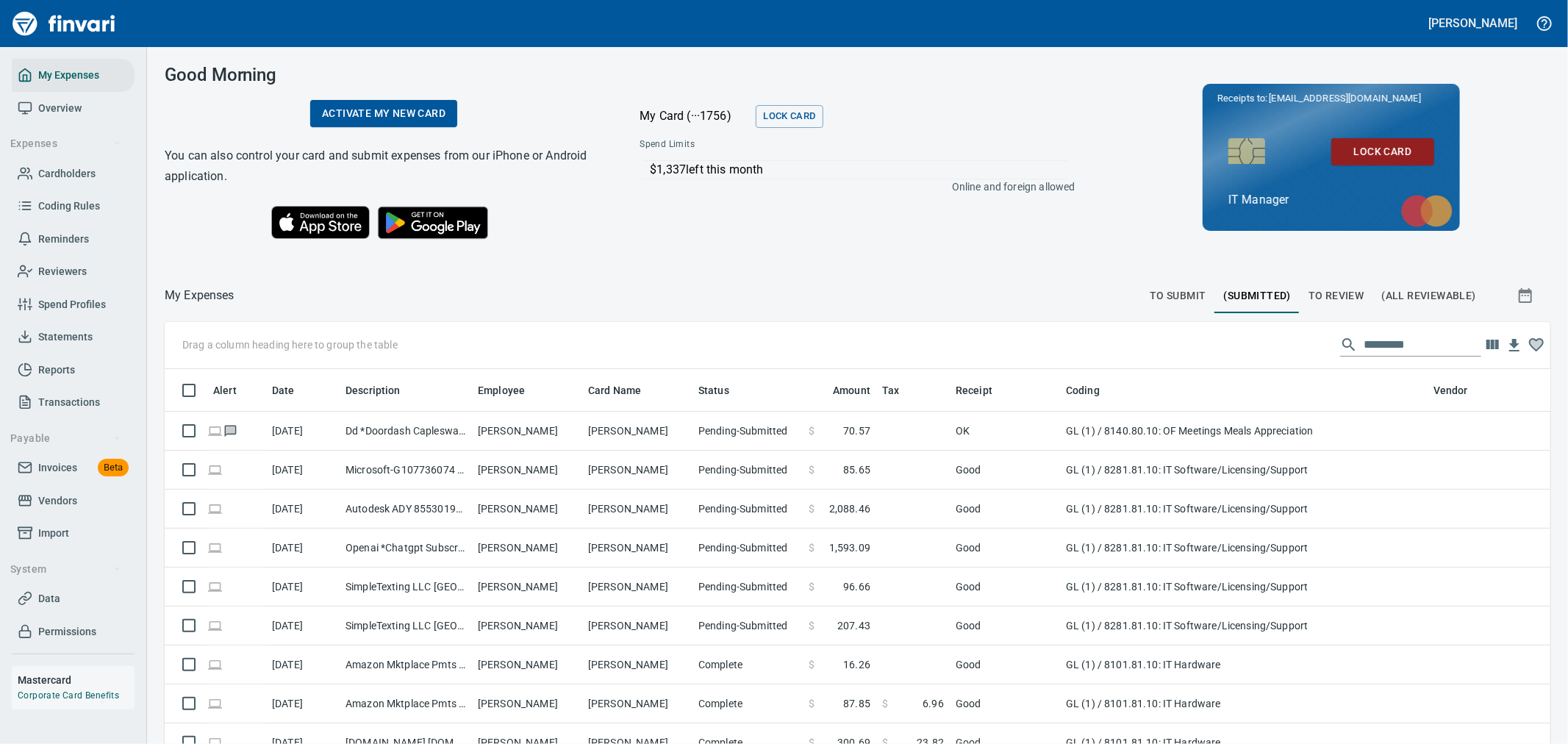
scroll to position [558, 1349]
click at [1380, 341] on input "text" at bounding box center [1423, 345] width 117 height 23
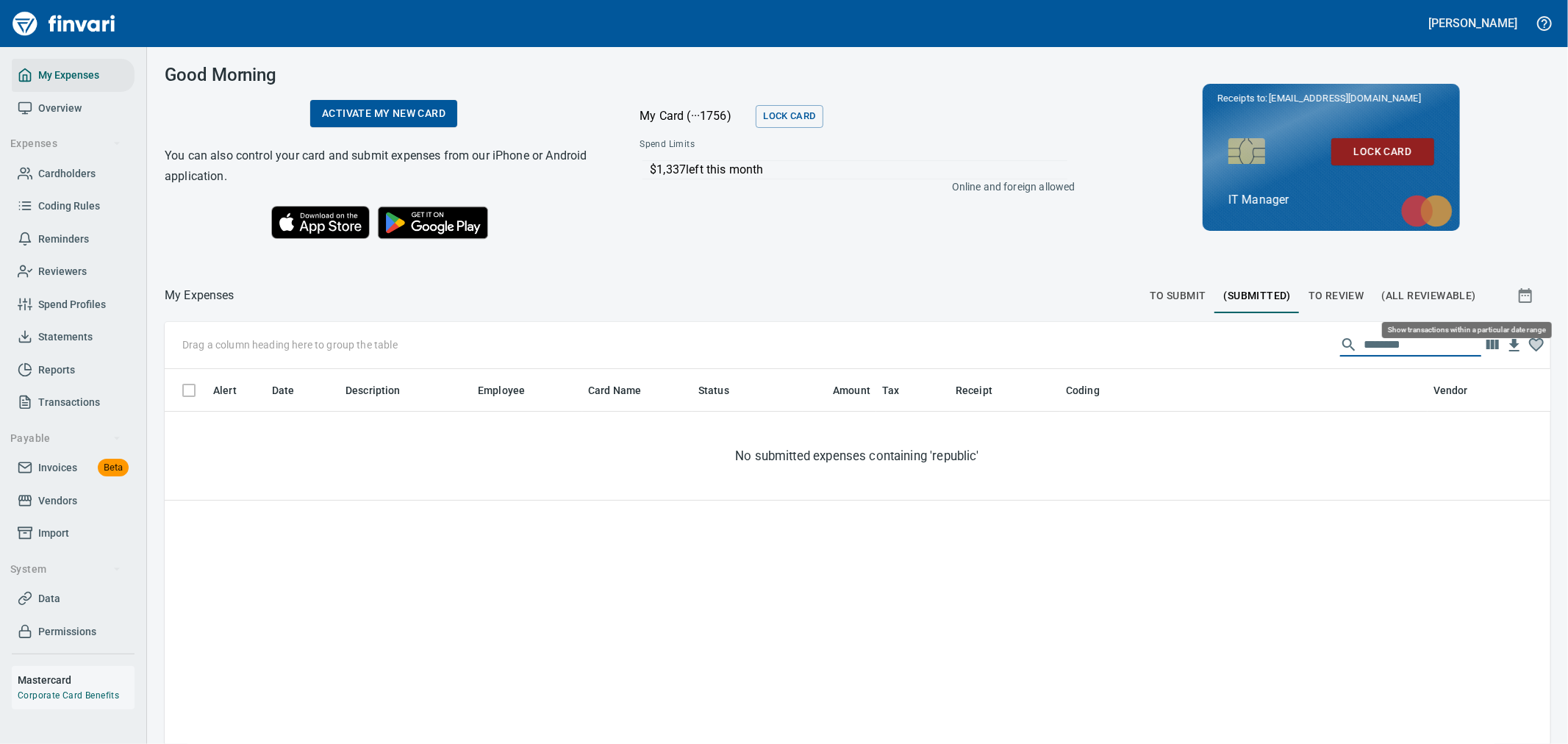
type input "********"
click at [1516, 298] on icon "button" at bounding box center [1525, 296] width 18 height 18
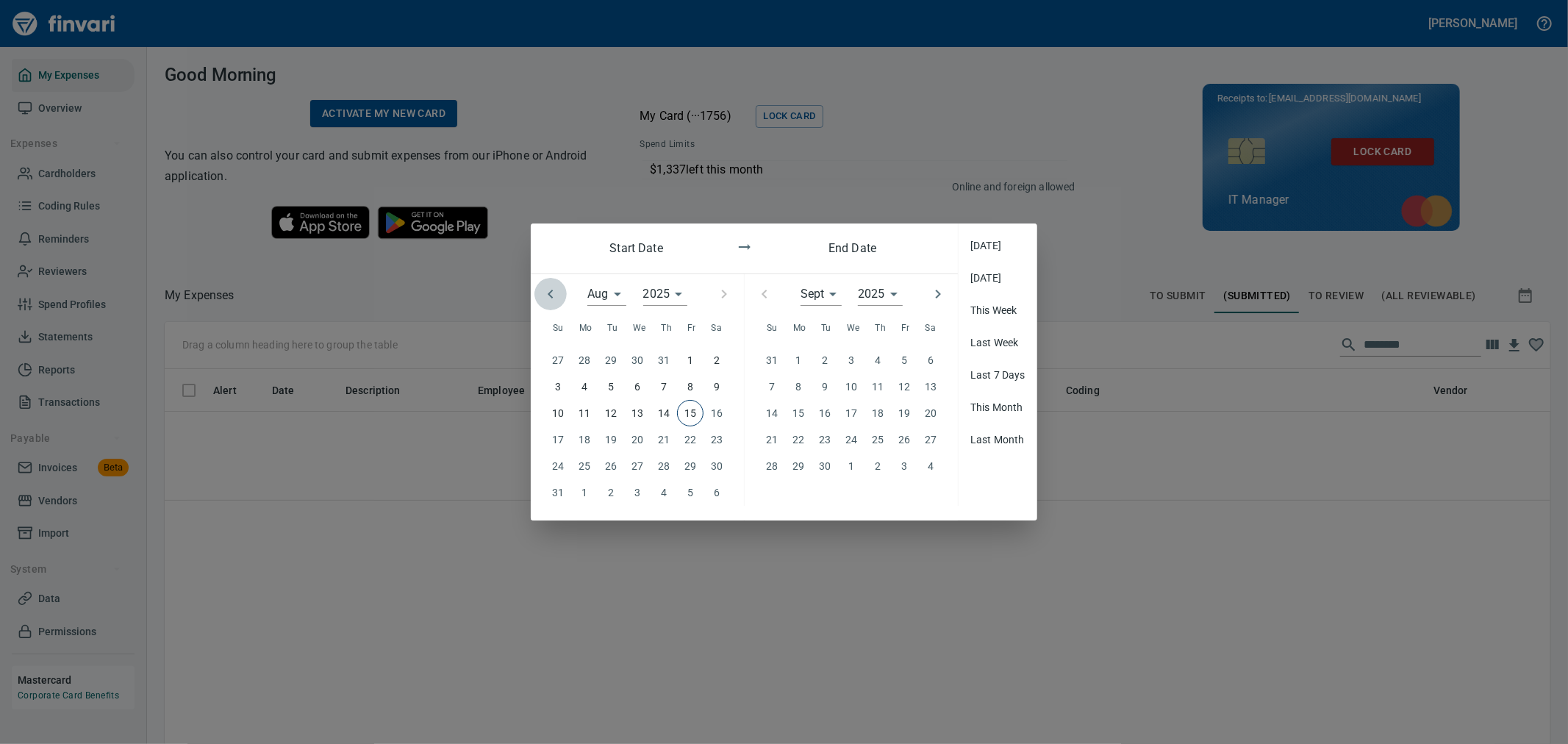
click at [548, 287] on icon "button" at bounding box center [551, 294] width 18 height 18
click at [548, 274] on hr at bounding box center [744, 273] width 427 height 1
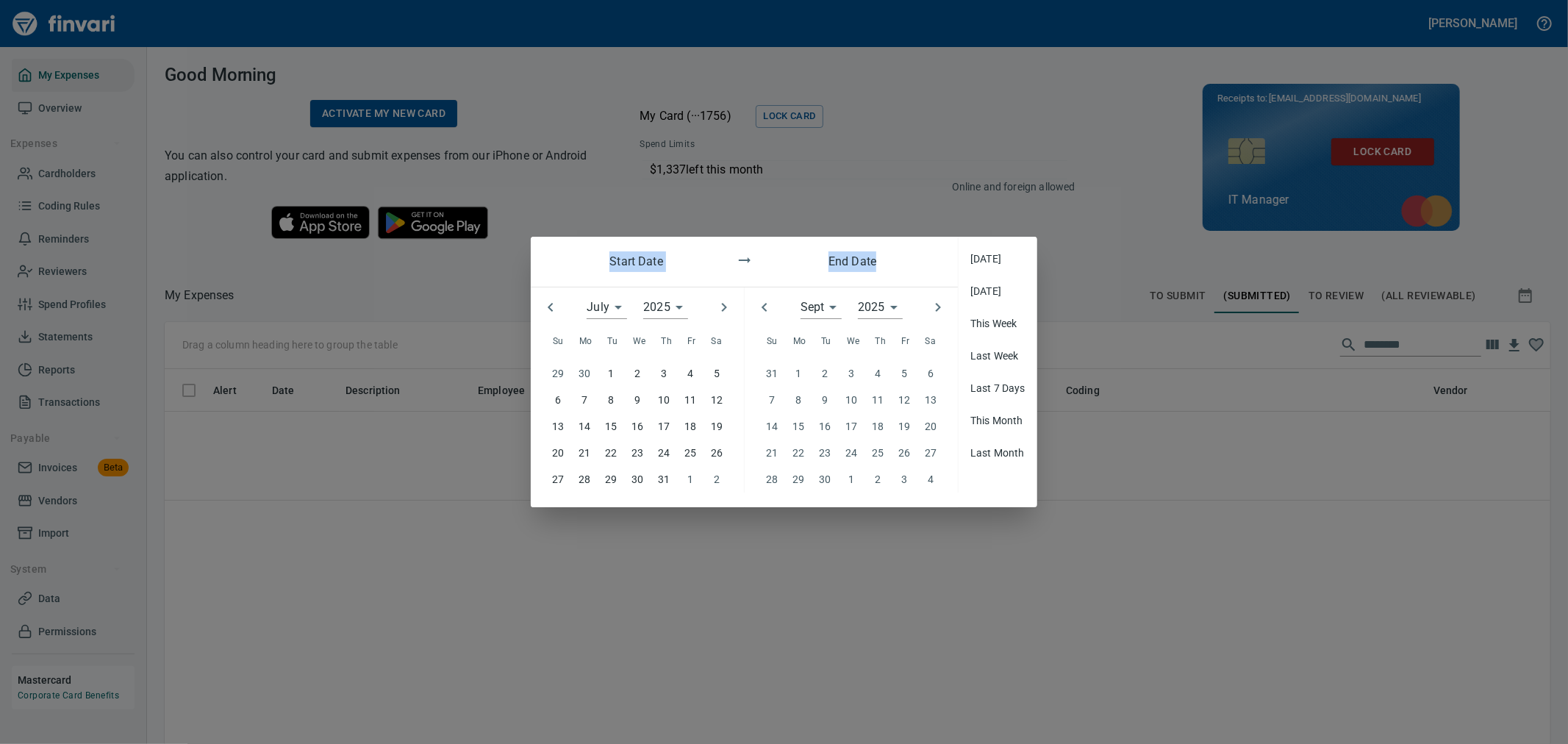
click at [548, 287] on hr at bounding box center [744, 287] width 427 height 1
click at [546, 300] on icon "button" at bounding box center [551, 308] width 18 height 18
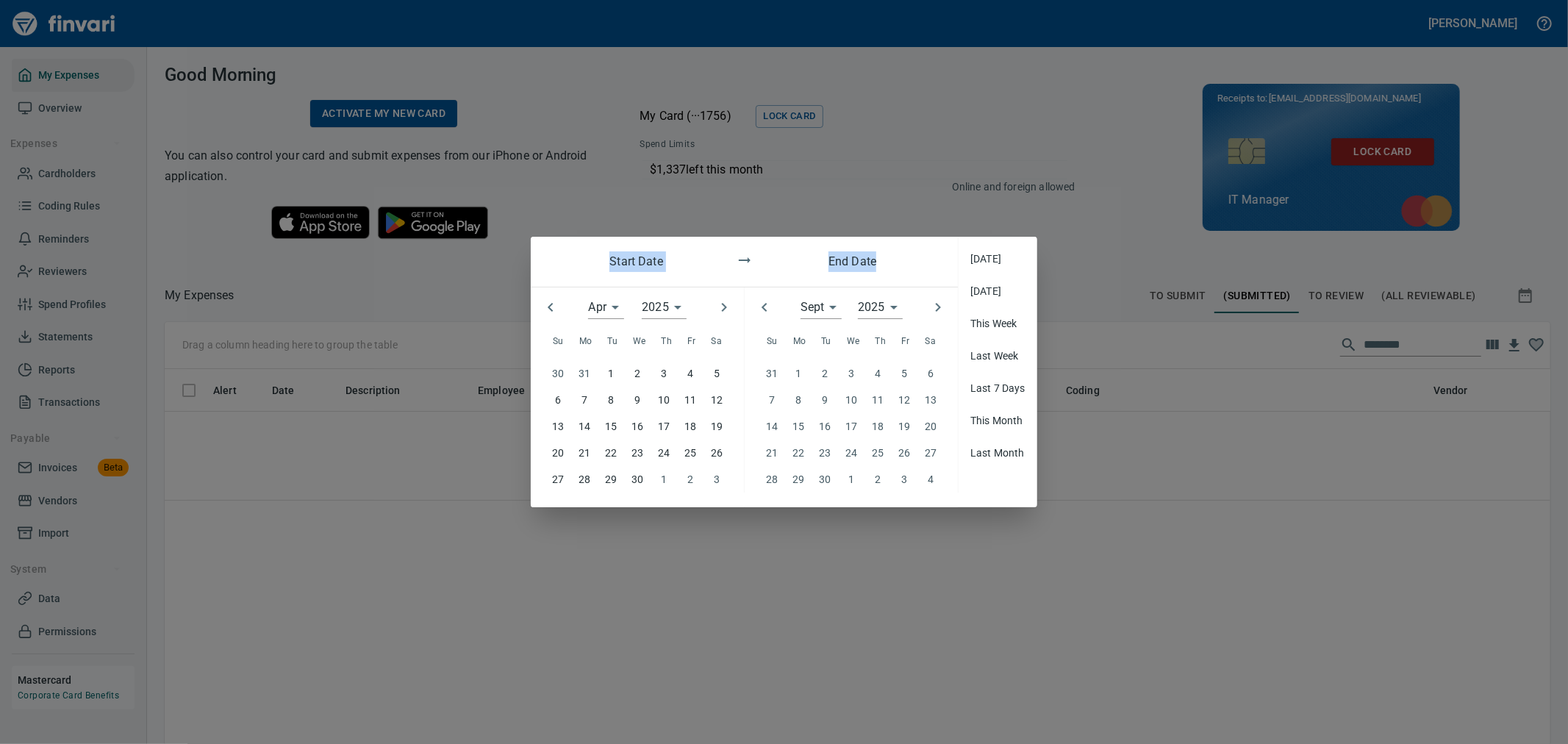
click at [546, 300] on icon "button" at bounding box center [551, 308] width 18 height 18
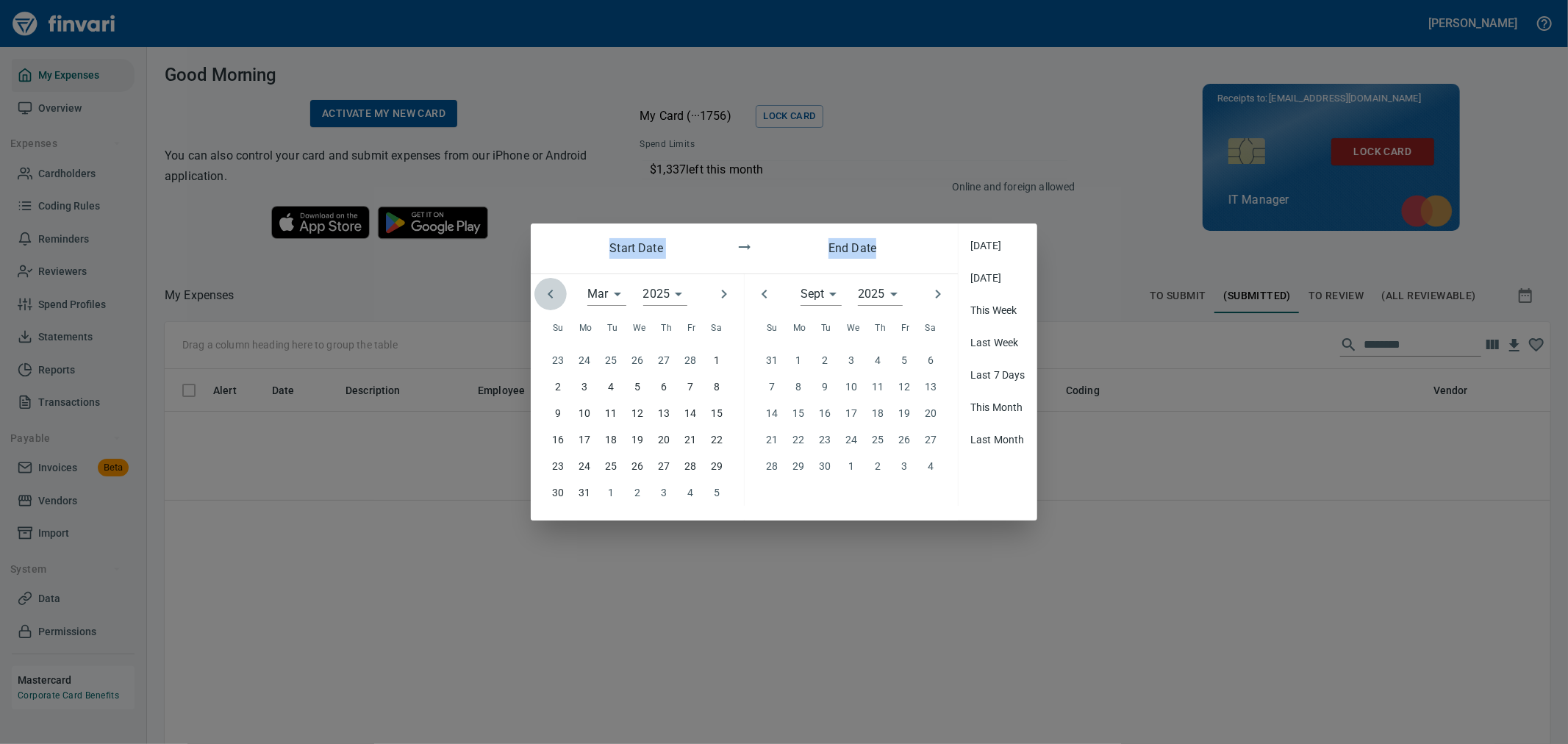
click at [546, 300] on icon "button" at bounding box center [551, 294] width 18 height 18
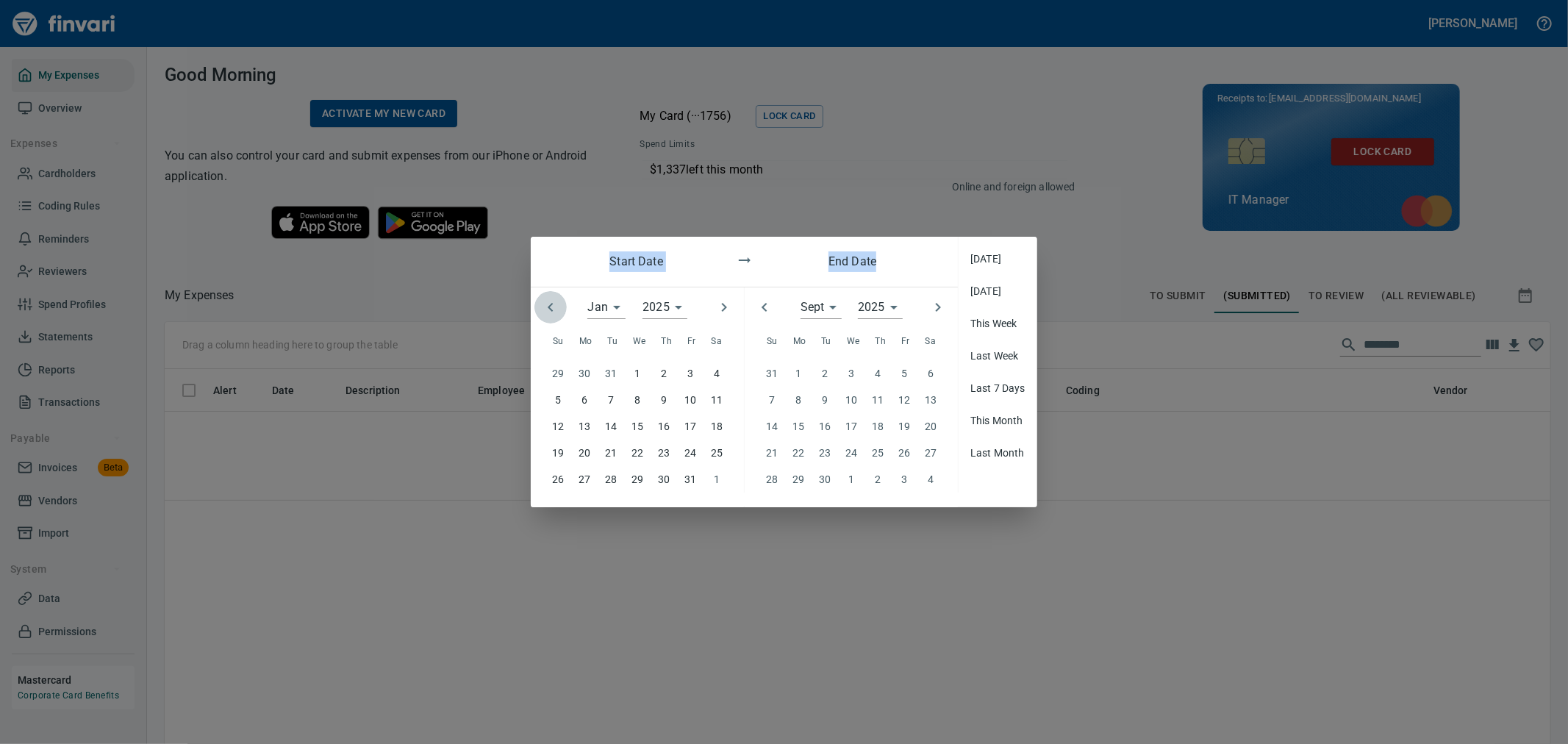
click at [546, 300] on icon "button" at bounding box center [551, 308] width 18 height 18
type input "**"
type input "****"
click at [555, 370] on p "1" at bounding box center [557, 373] width 6 height 17
click at [765, 309] on icon "button" at bounding box center [763, 307] width 5 height 9
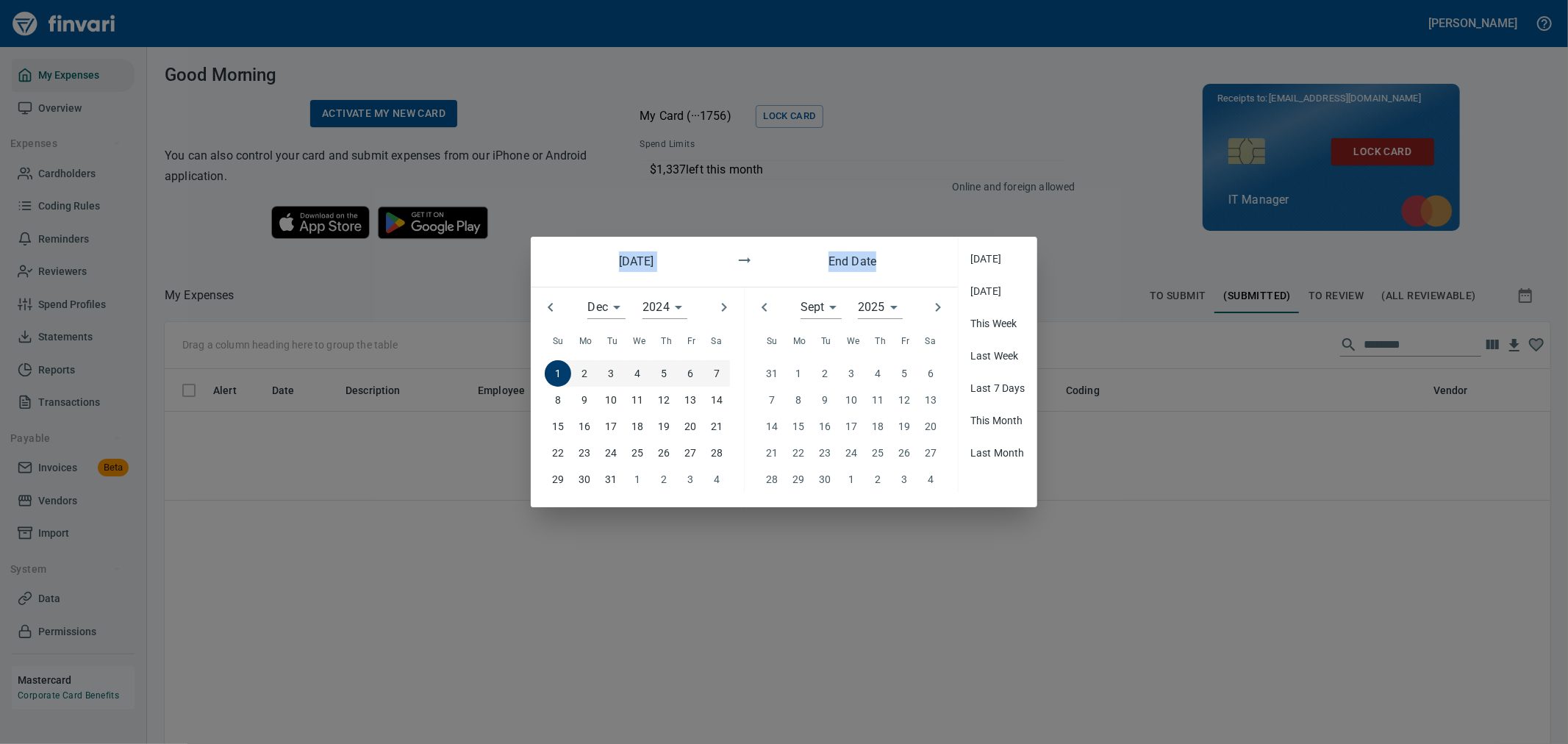
type input "*"
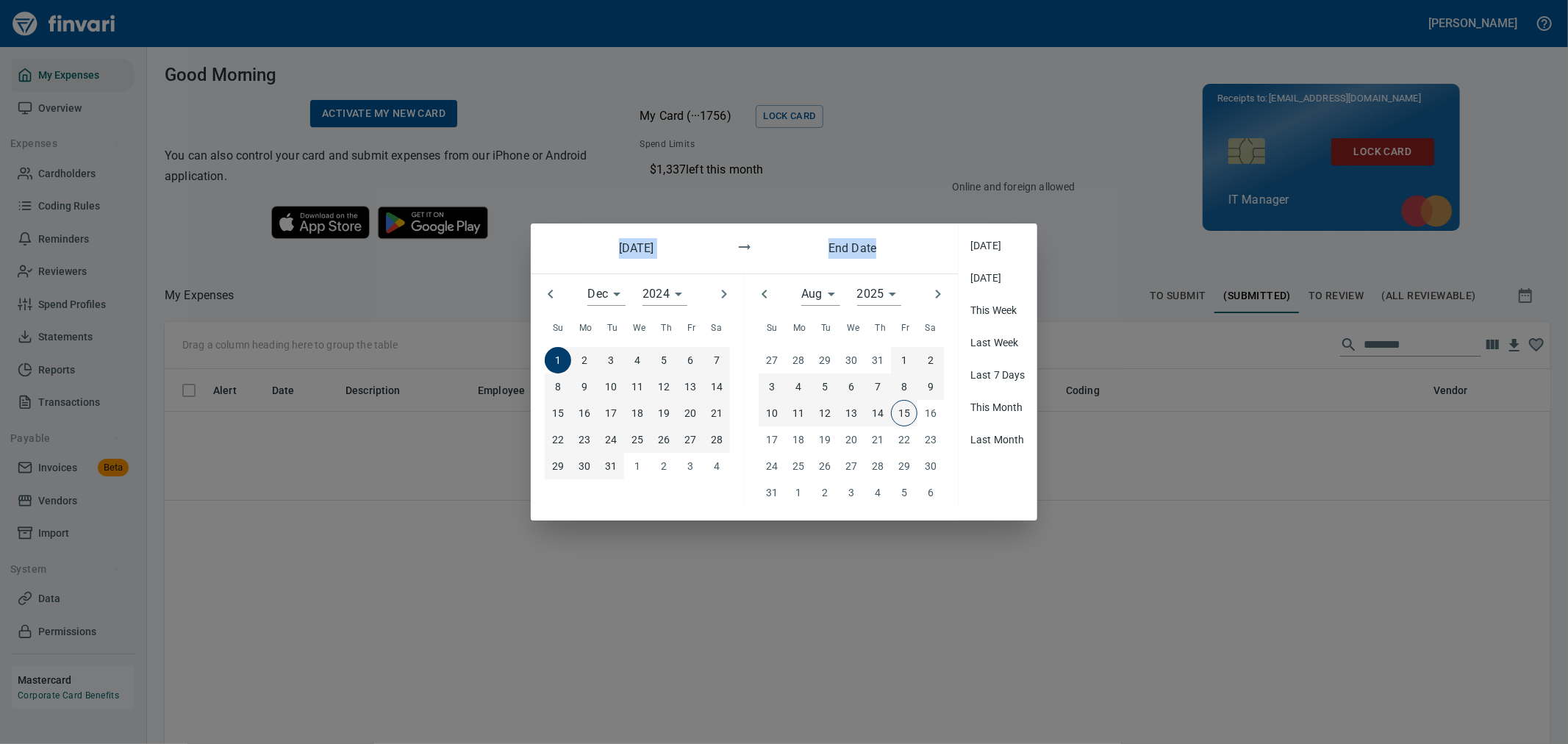
click at [897, 415] on span "15" at bounding box center [904, 413] width 25 height 17
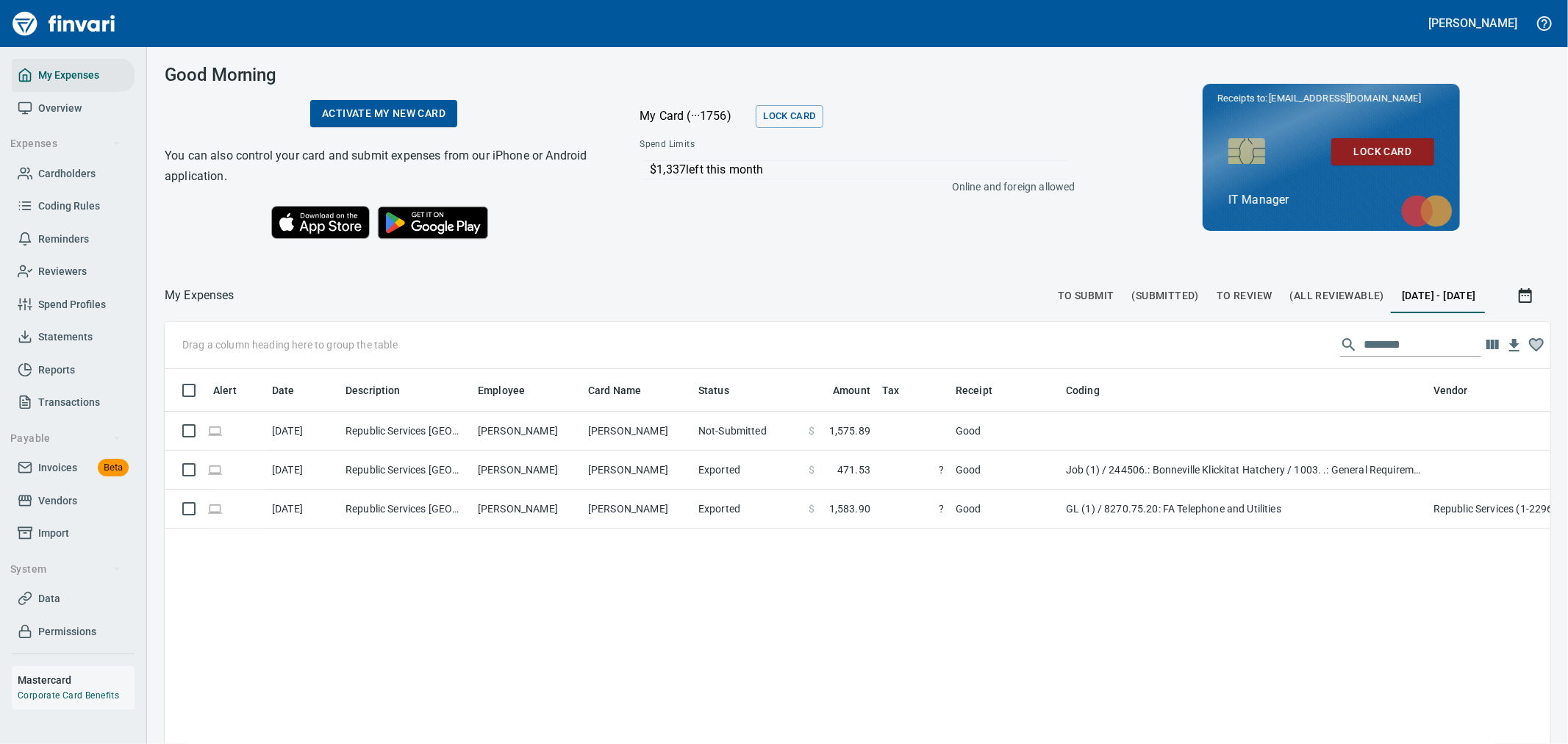
scroll to position [558, 1361]
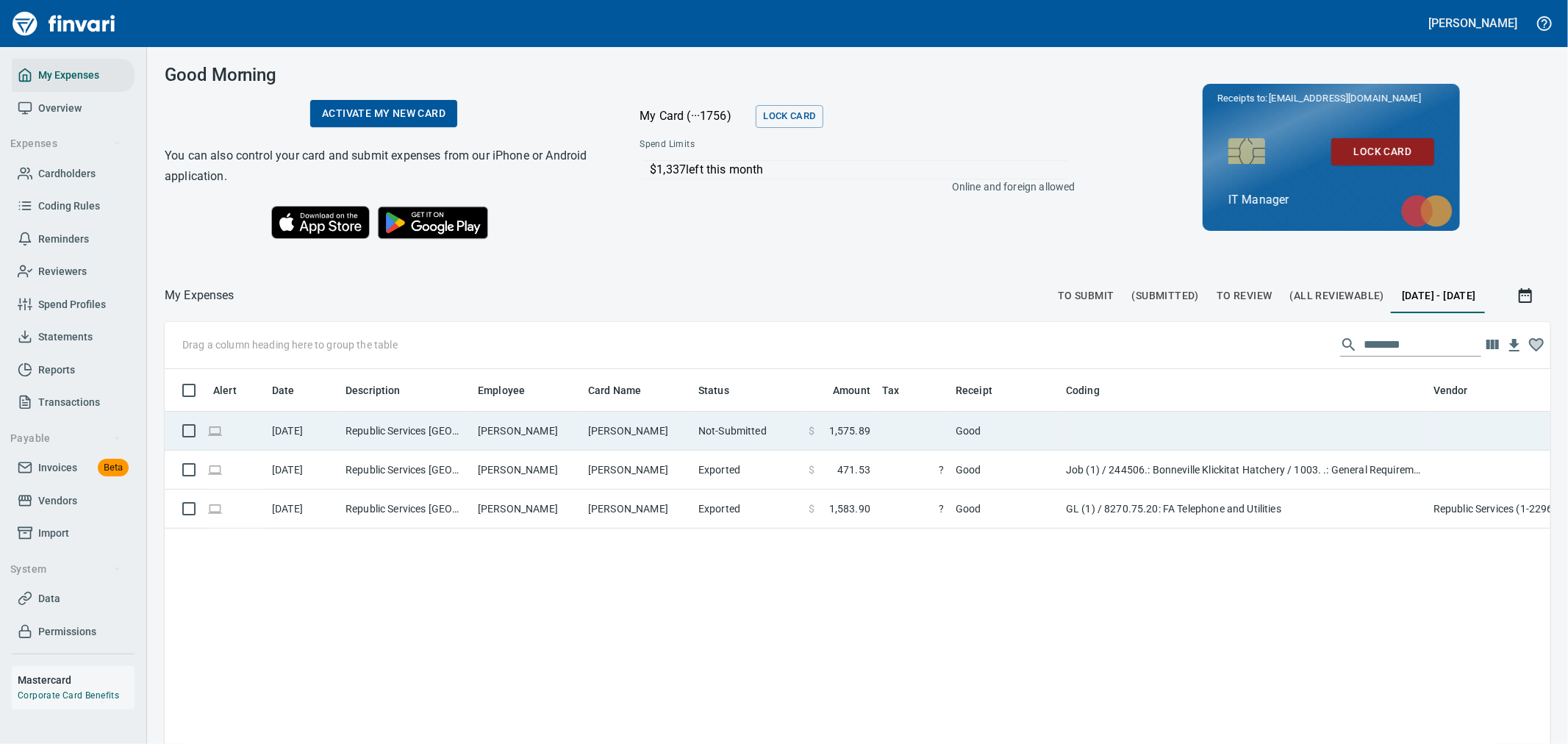
click at [954, 439] on td "Good" at bounding box center [1005, 432] width 110 height 39
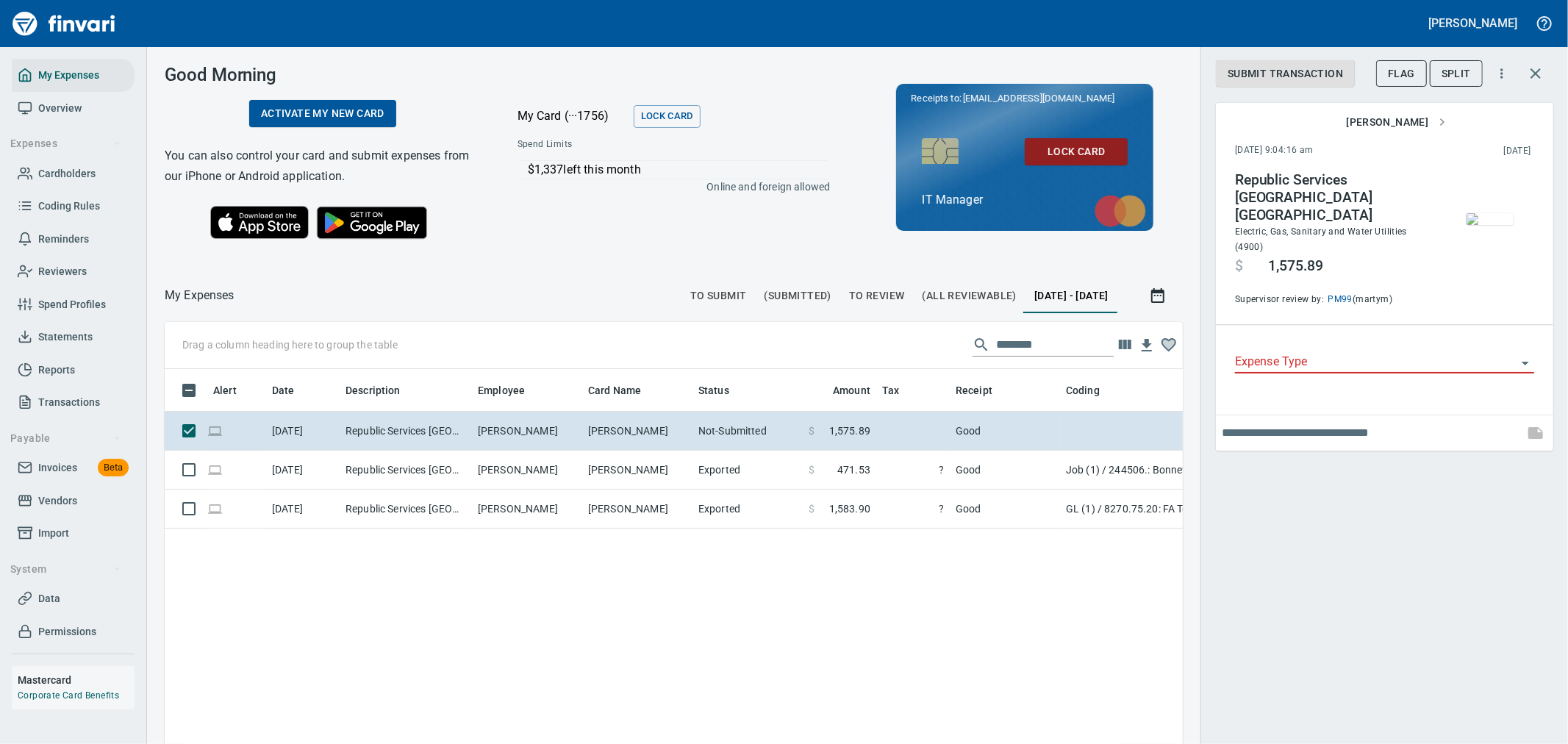
click at [1335, 352] on input "Expense Type" at bounding box center [1376, 362] width 281 height 21
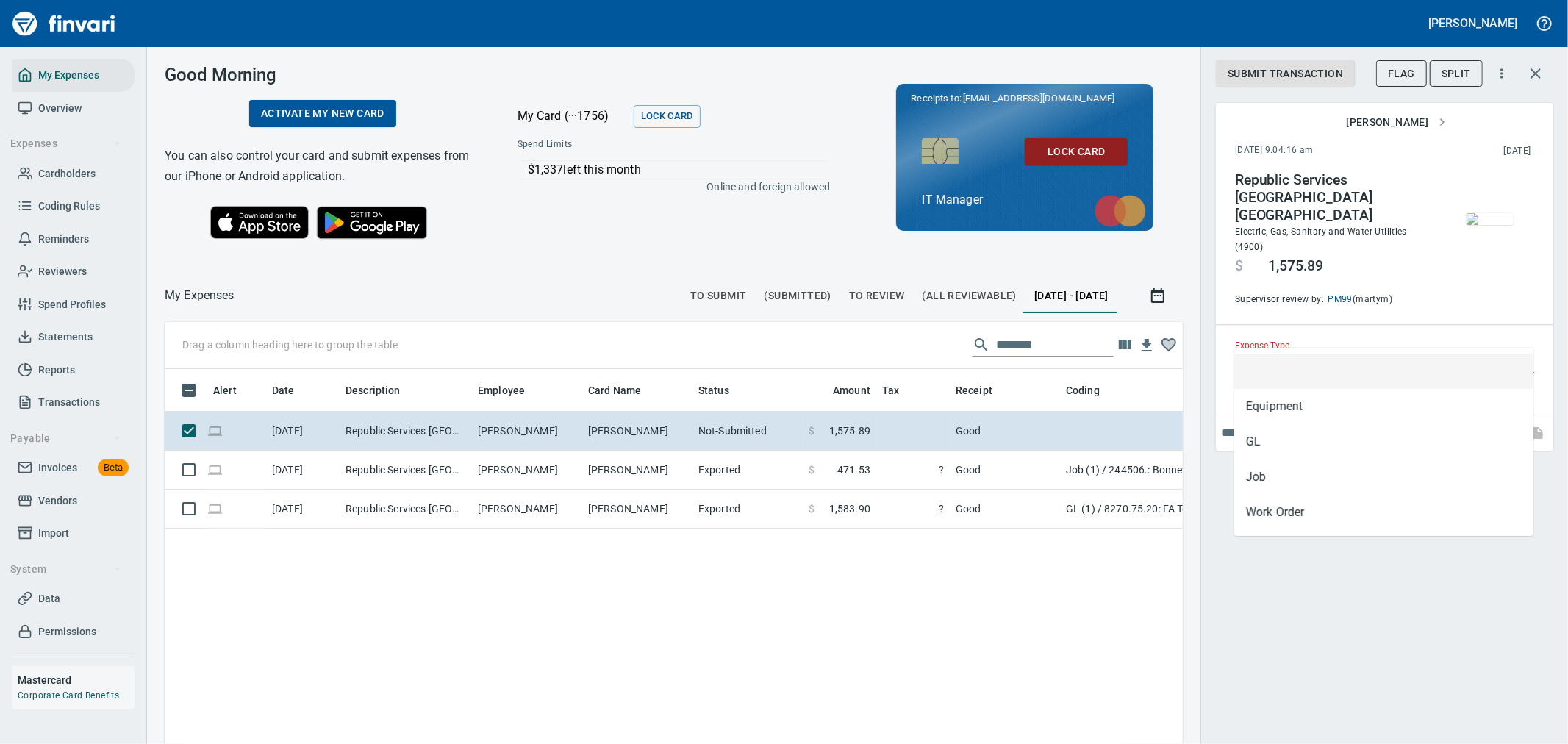
scroll to position [558, 994]
click at [1313, 446] on li "GL" at bounding box center [1383, 441] width 299 height 35
type input "**"
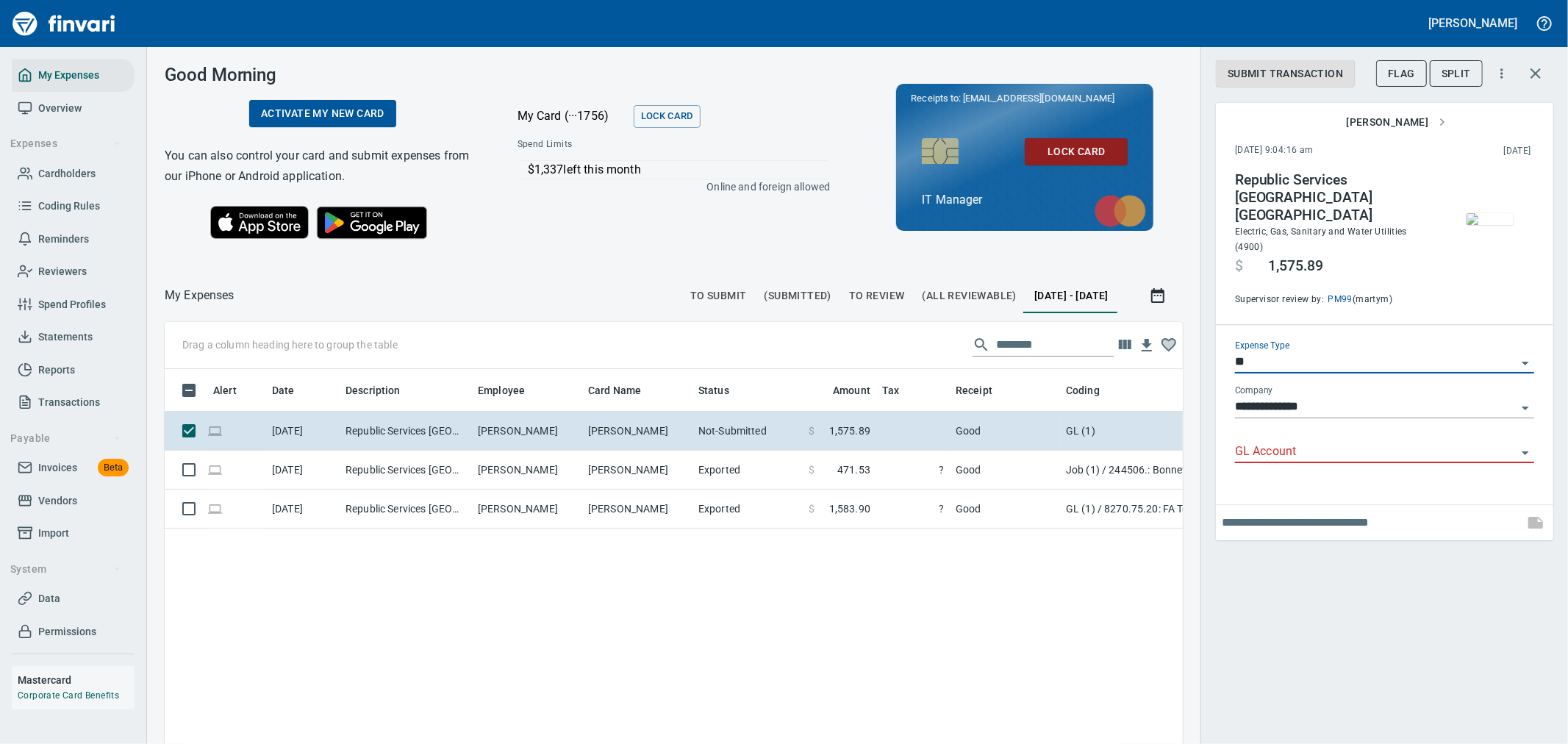
click at [1341, 442] on input "GL Account" at bounding box center [1376, 452] width 281 height 21
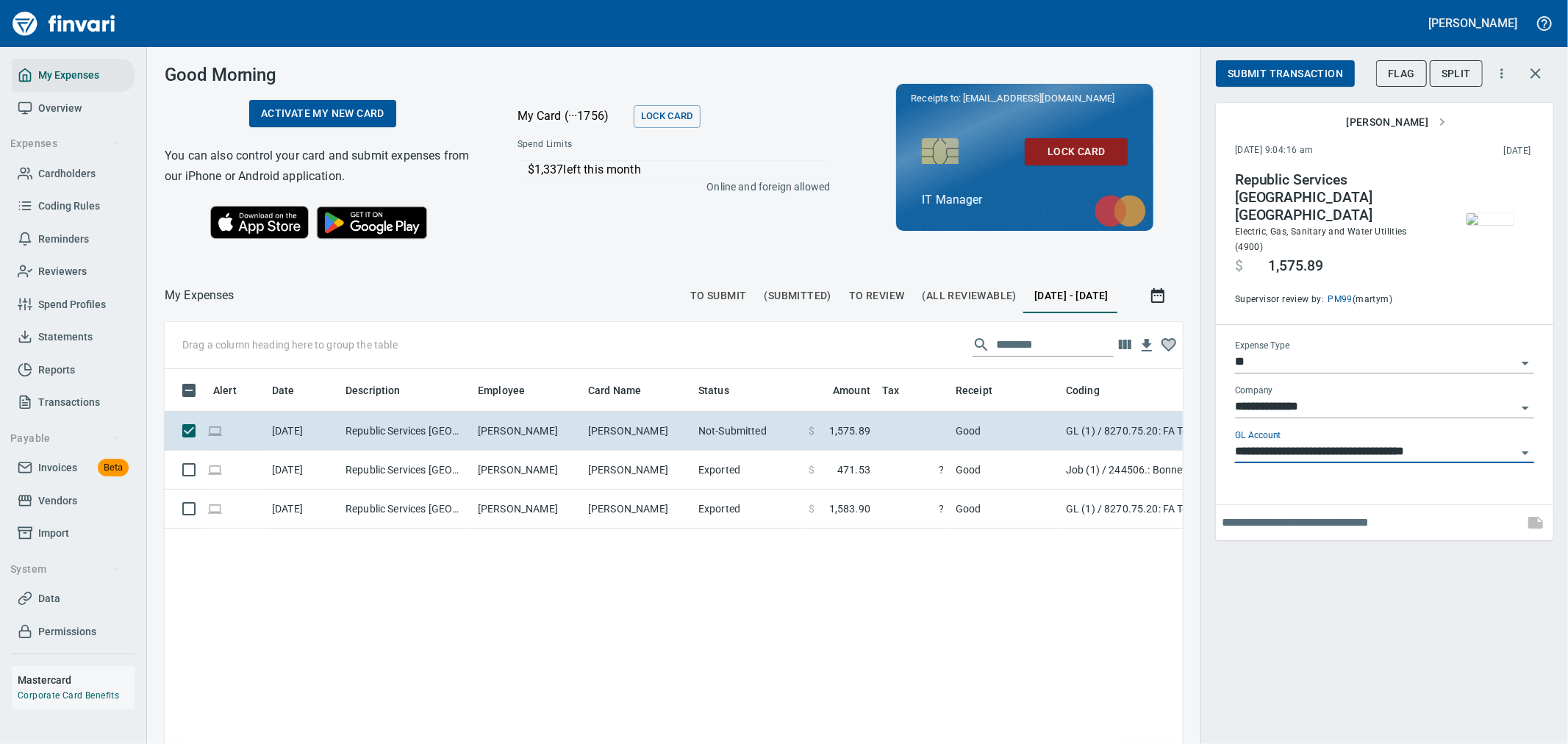
type input "**********"
click at [1310, 67] on span "Submit Transaction" at bounding box center [1285, 73] width 115 height 19
click at [1532, 71] on icon "button" at bounding box center [1536, 73] width 18 height 18
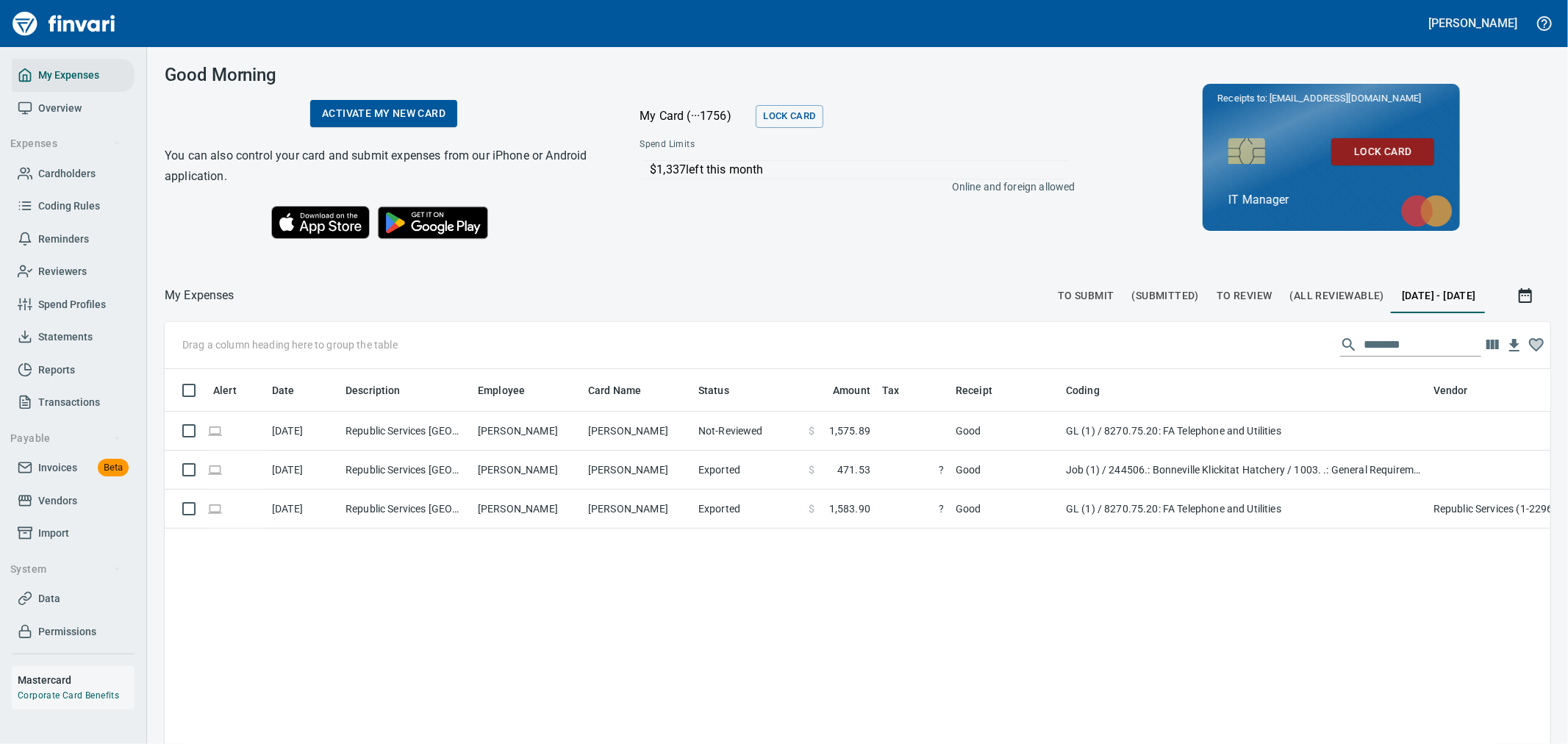
scroll to position [558, 1358]
click at [1062, 290] on span "To Submit" at bounding box center [1086, 296] width 57 height 19
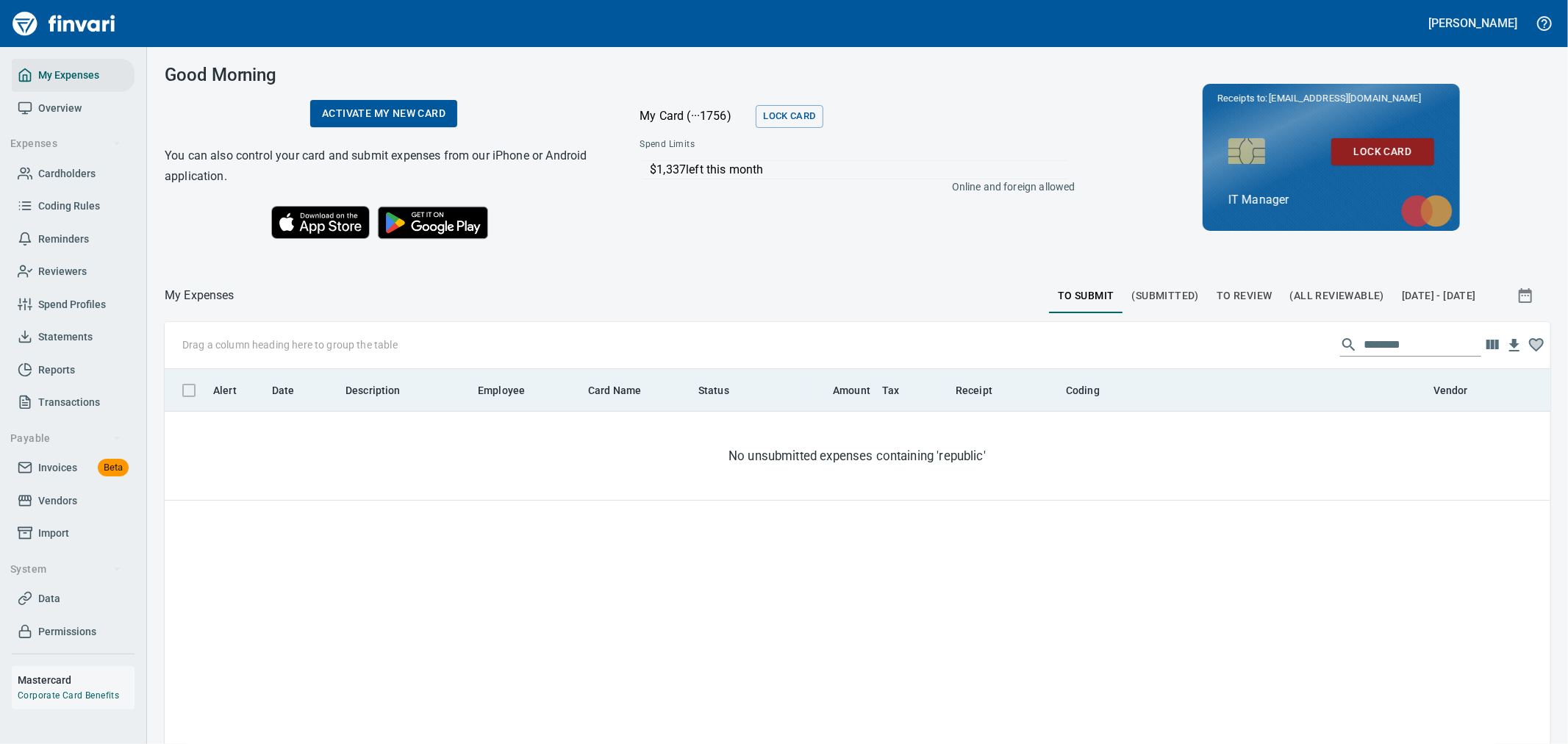
scroll to position [2, 2]
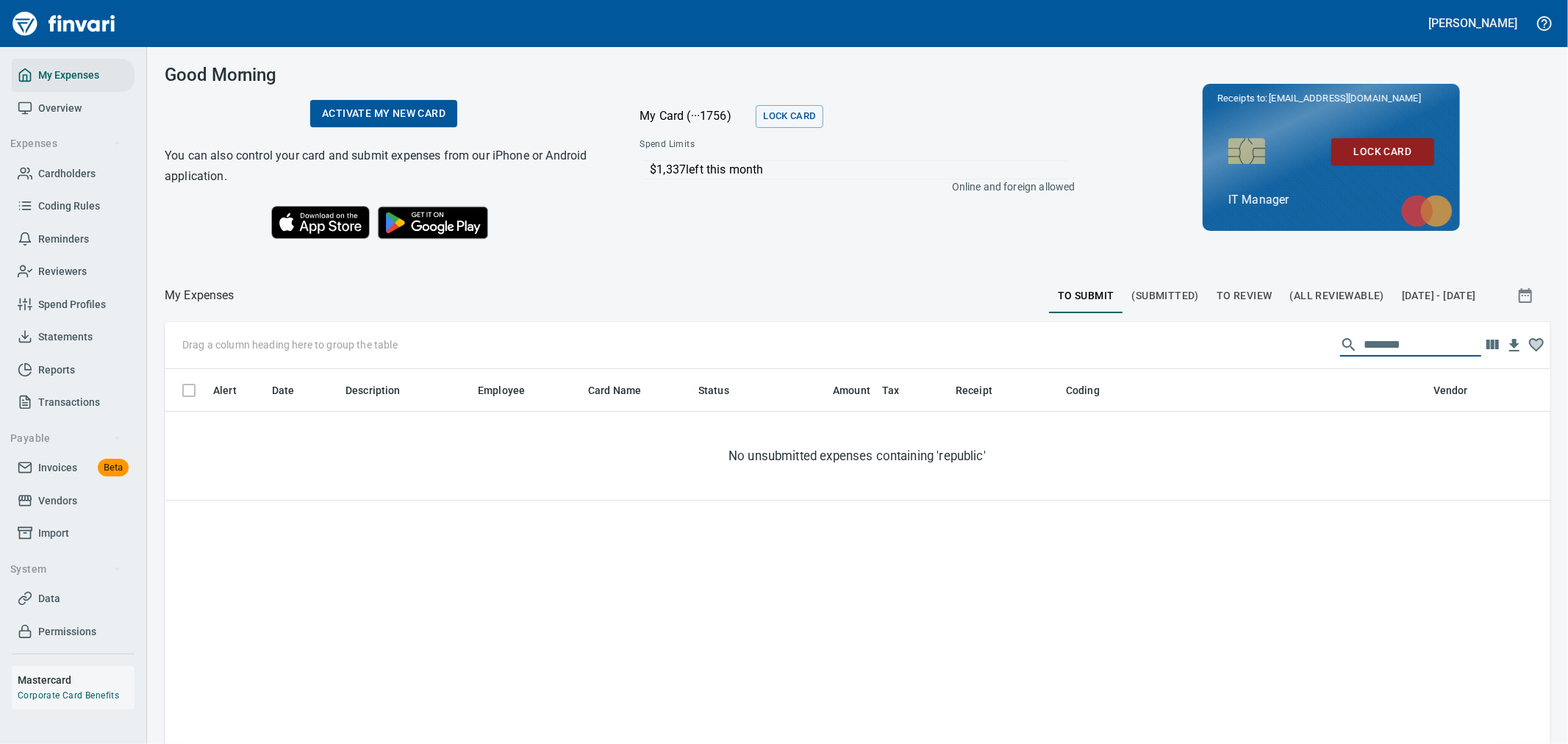
drag, startPoint x: 1415, startPoint y: 350, endPoint x: 1211, endPoint y: 351, distance: 204.0
click at [1216, 351] on div "Drag a column heading here to group the table ********" at bounding box center [857, 346] width 1385 height 47
